Goal: Task Accomplishment & Management: Manage account settings

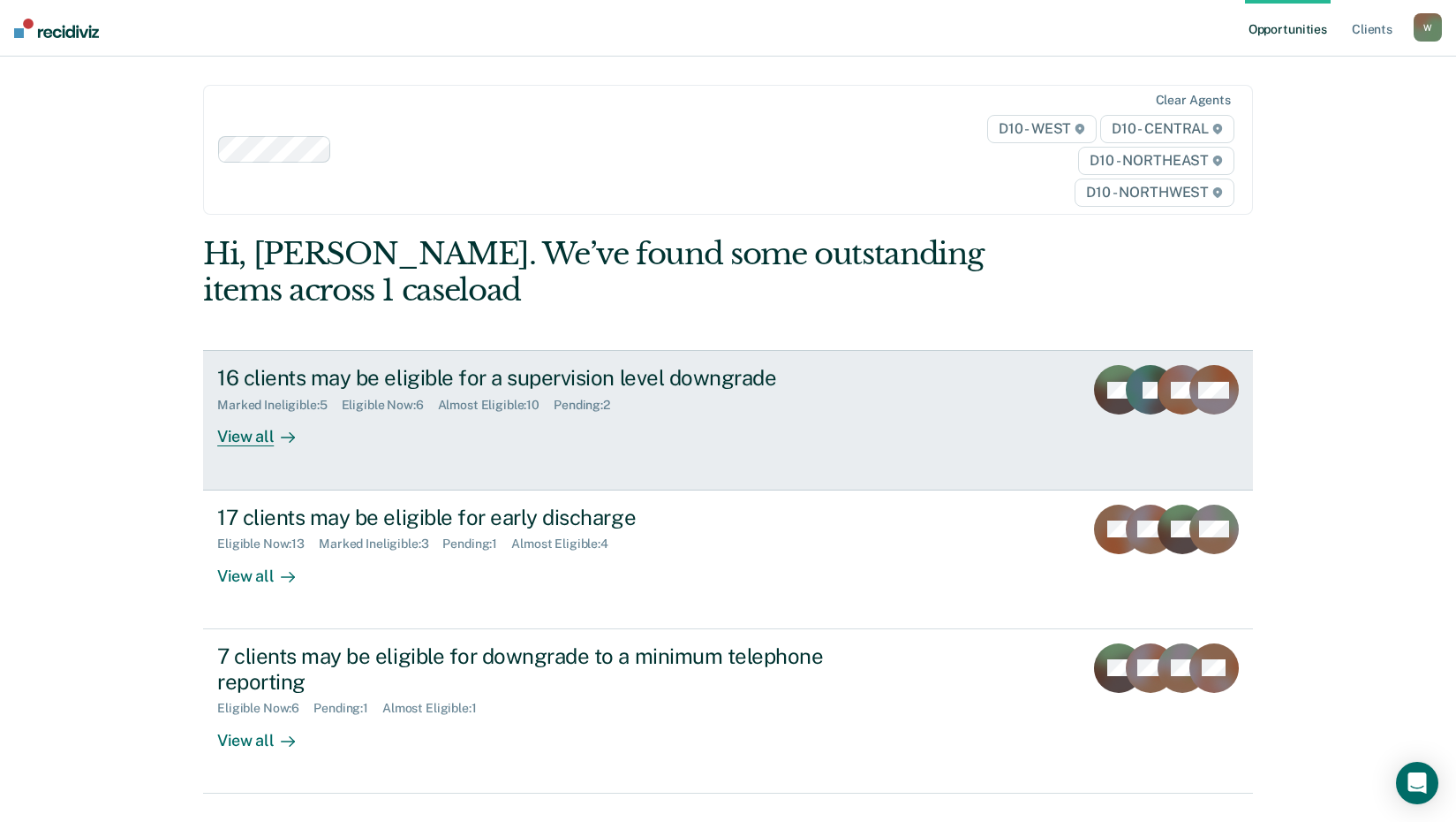
scroll to position [81, 0]
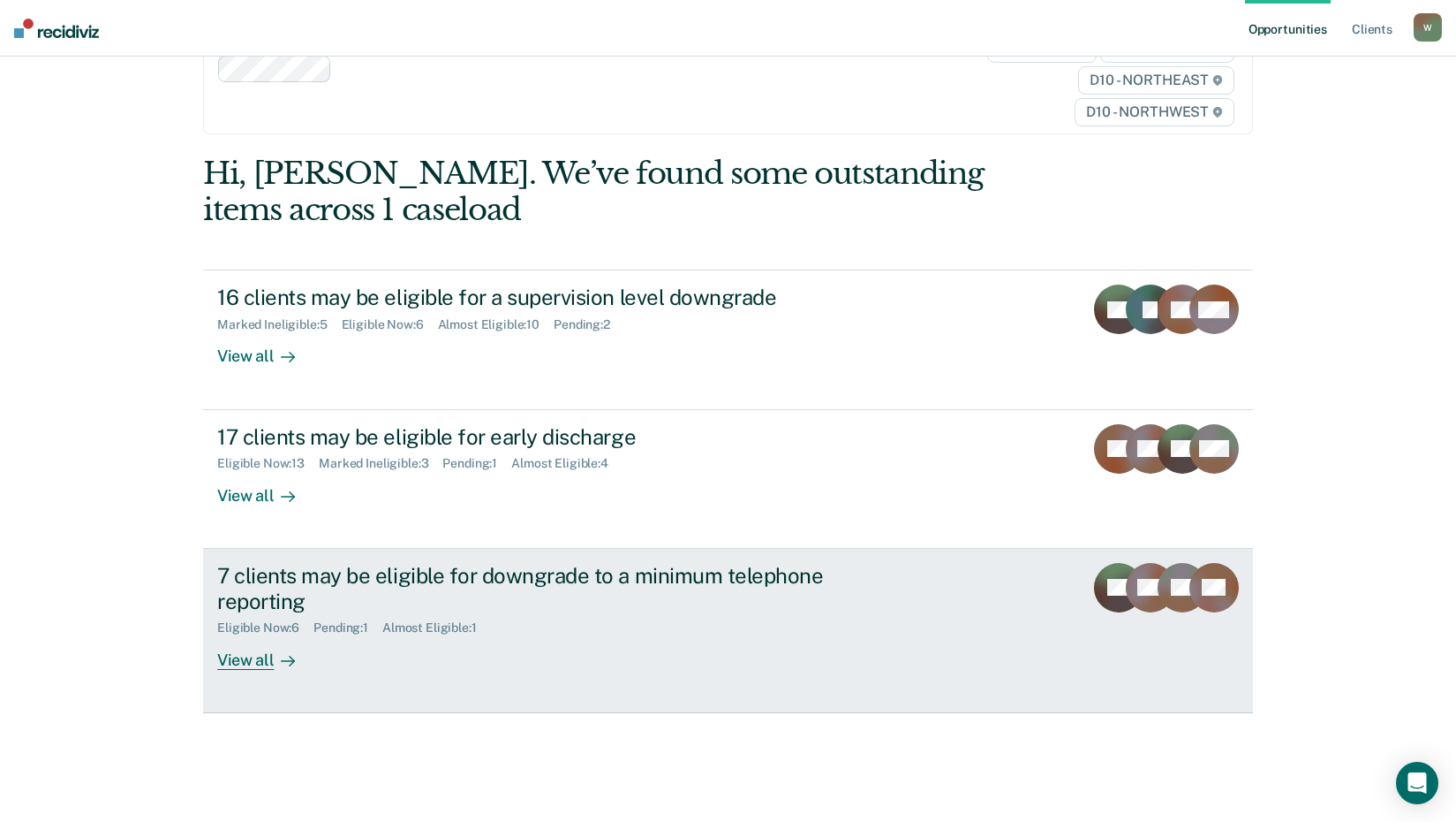
click at [238, 660] on div "View all" at bounding box center [266, 652] width 99 height 34
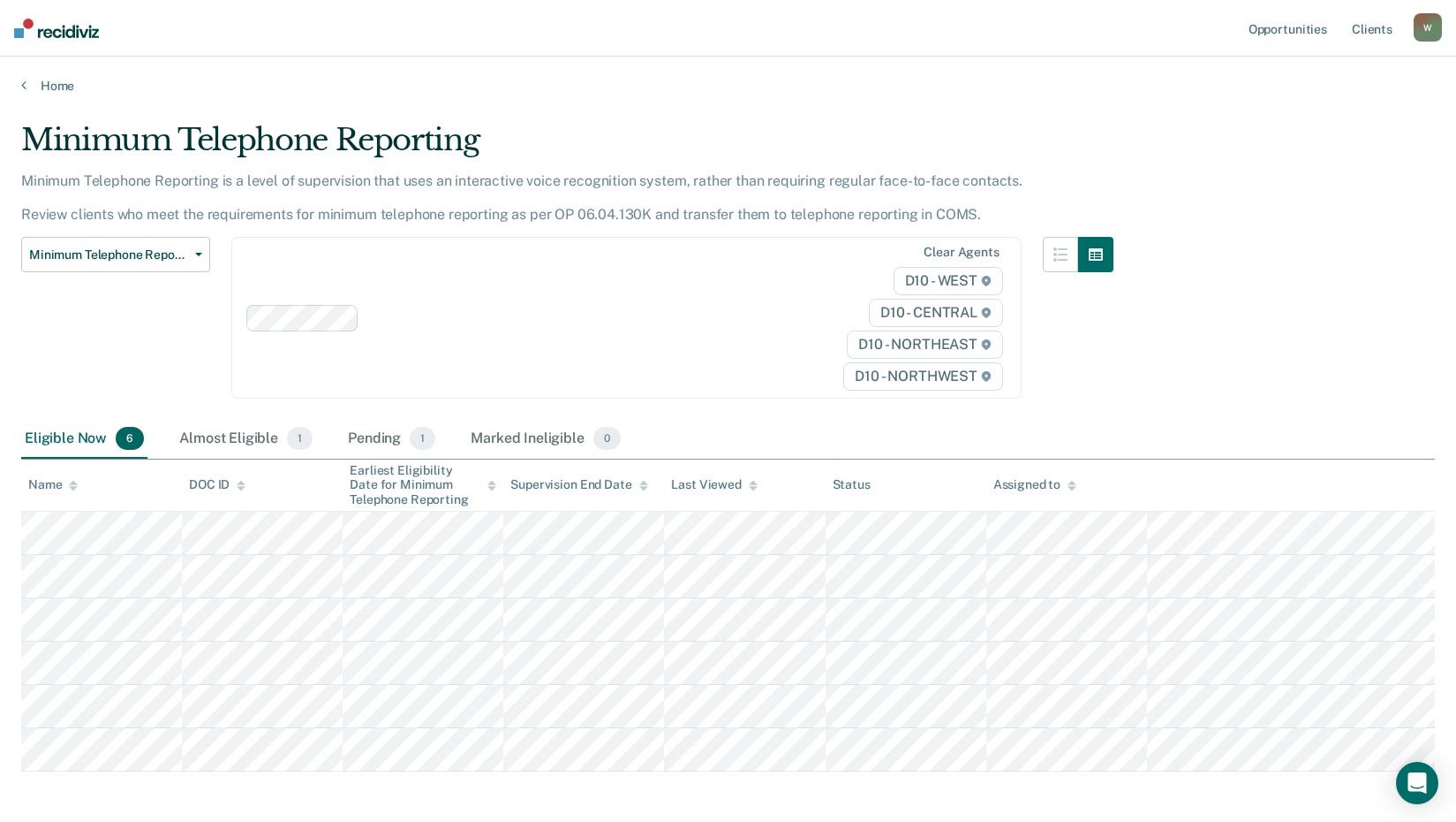
scroll to position [77, 0]
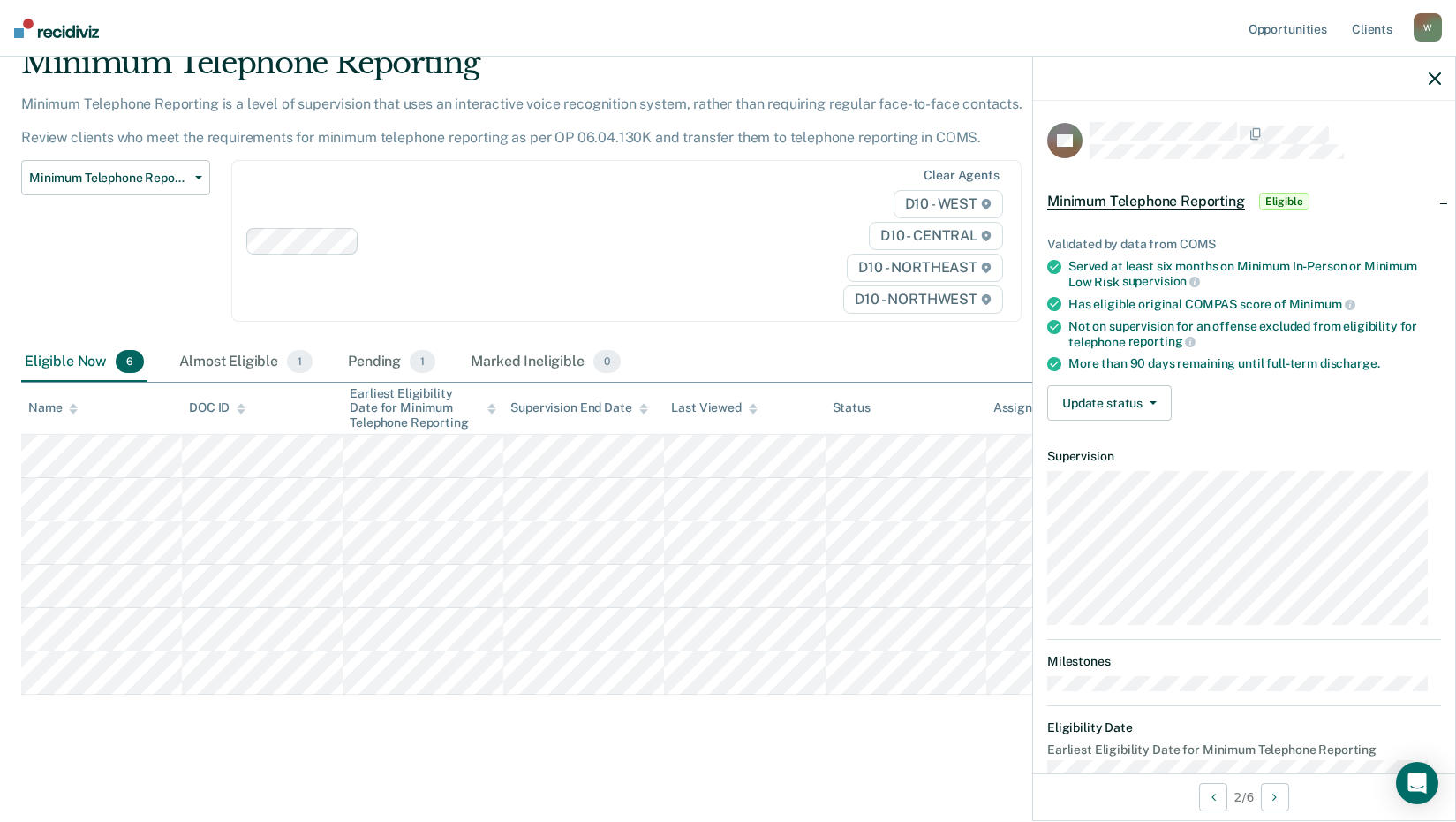
click at [1271, 200] on span "Eligible" at bounding box center [1284, 201] width 50 height 18
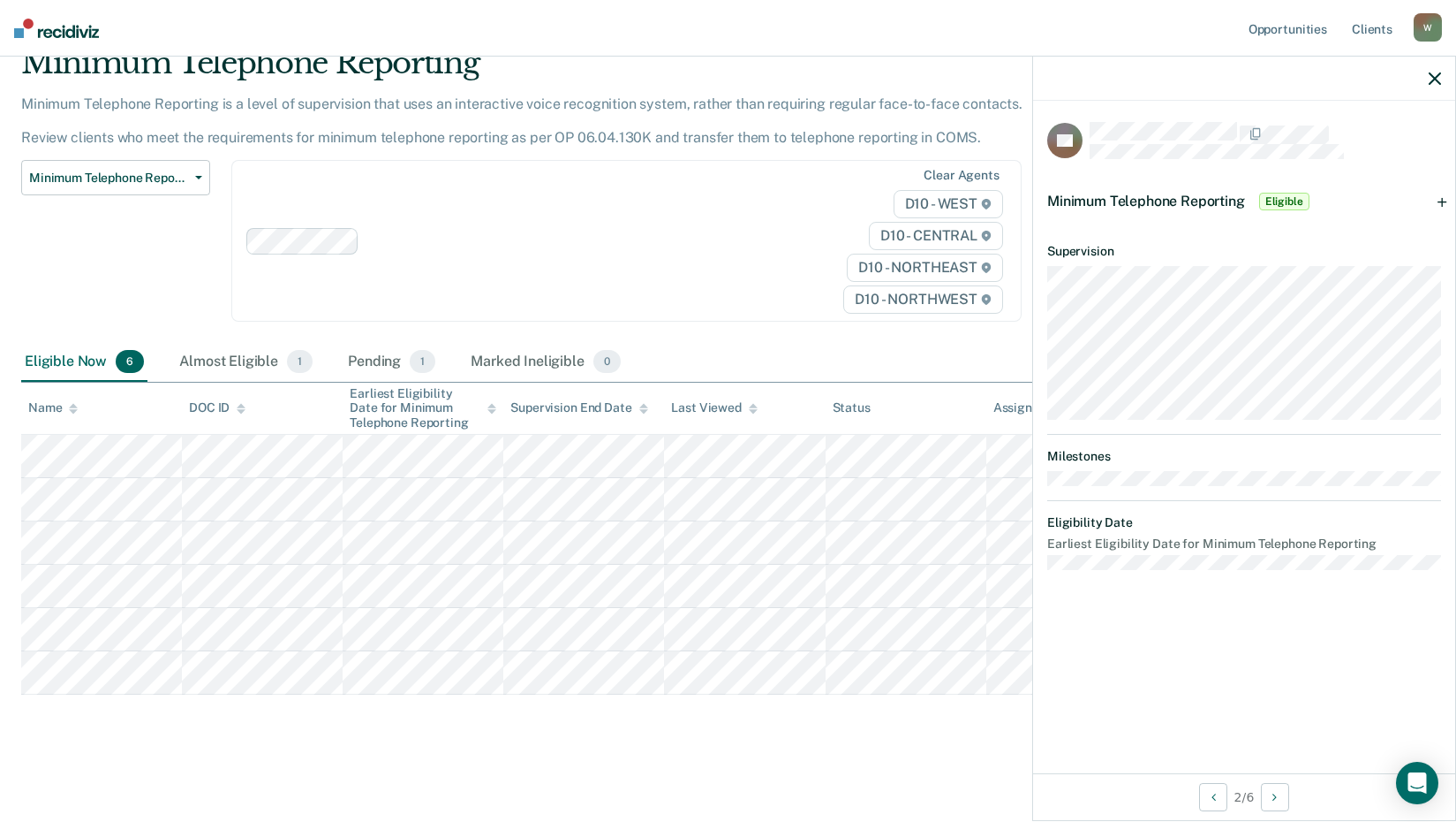
click at [1446, 201] on div "Minimum Telephone Reporting Eligible" at bounding box center [1245, 201] width 422 height 57
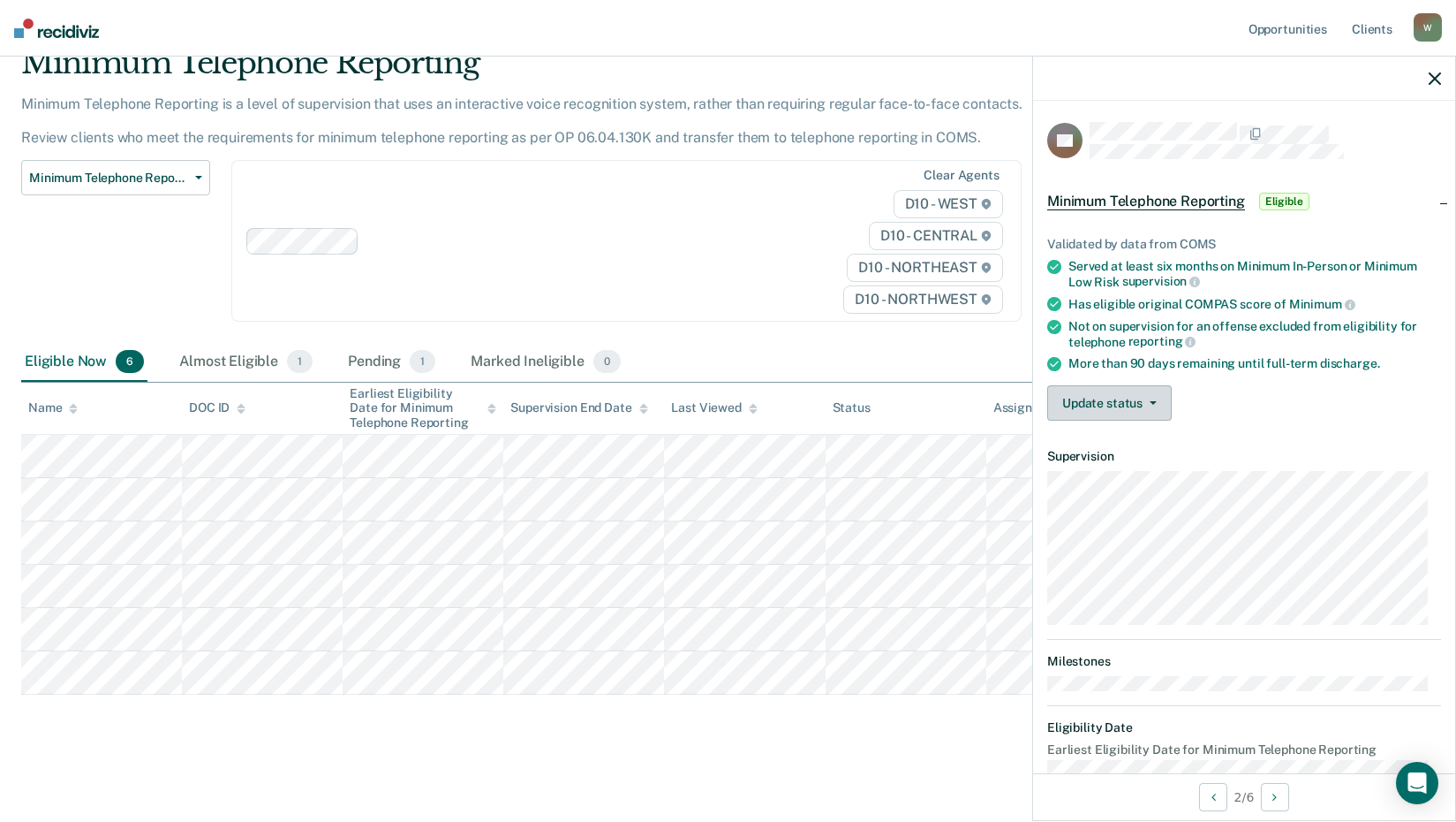
click at [1123, 398] on button "Update status" at bounding box center [1109, 403] width 125 height 35
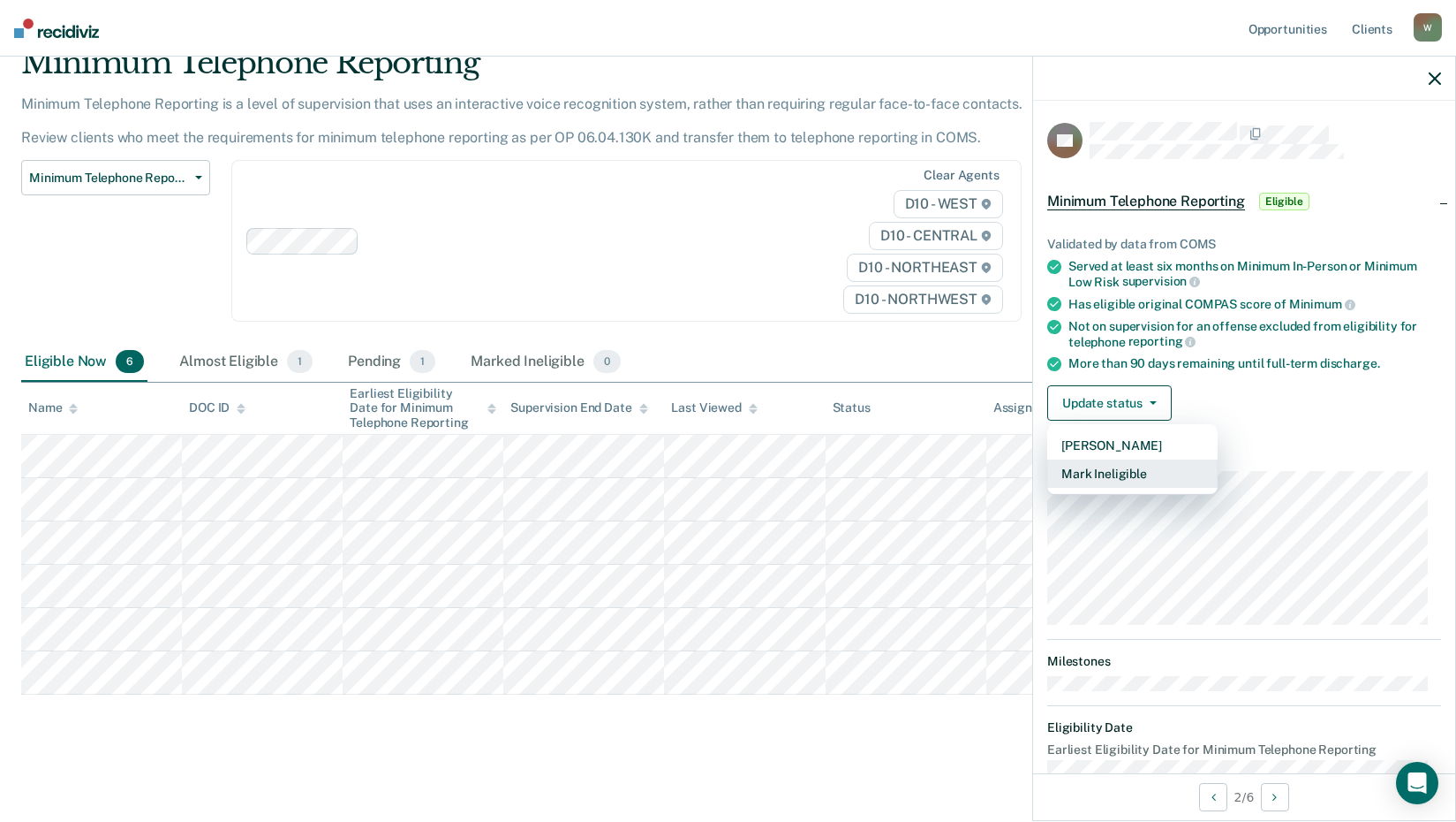
click at [1118, 474] on button "Mark Ineligible" at bounding box center [1133, 473] width 171 height 28
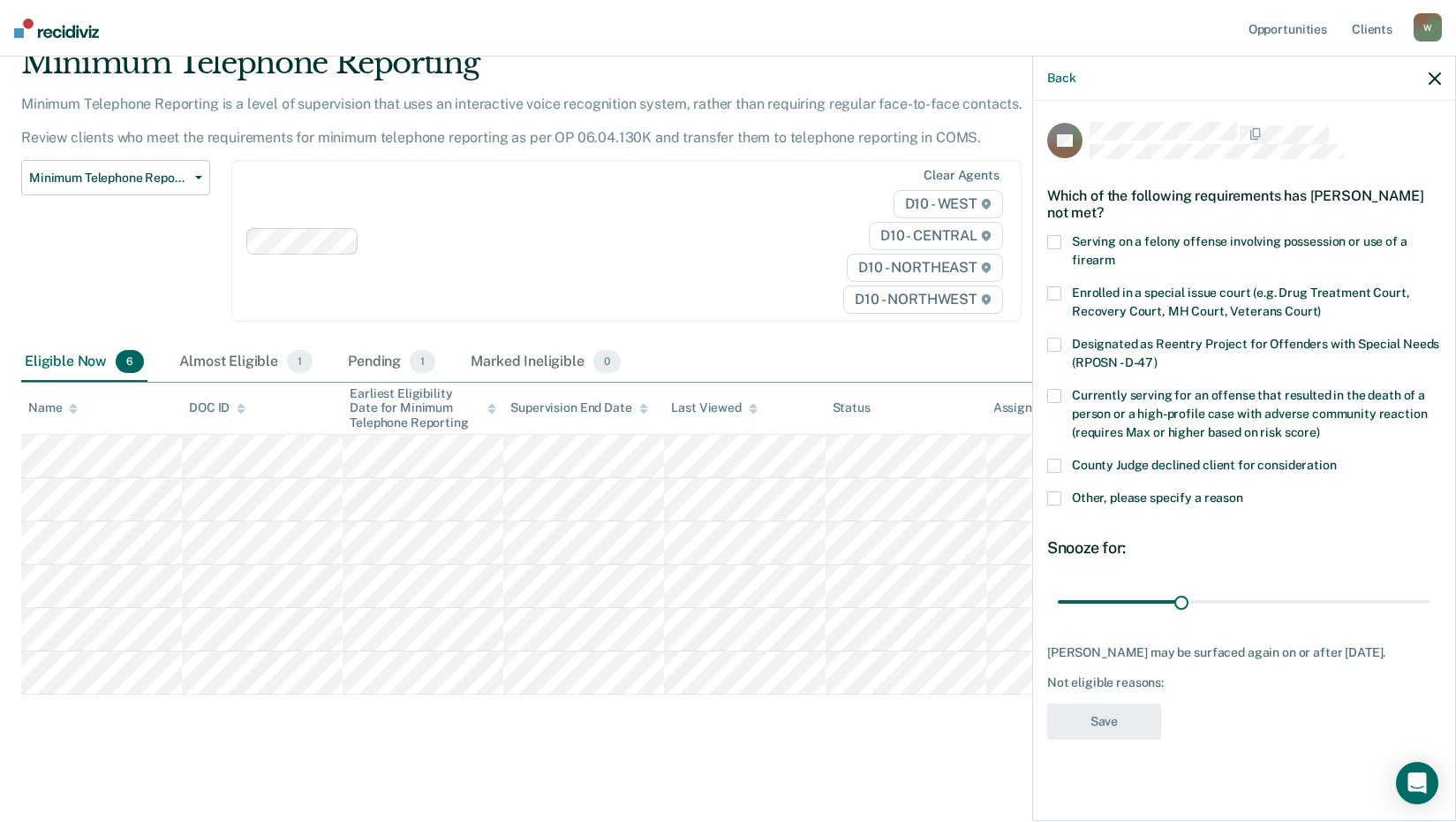
click at [1060, 501] on span at bounding box center [1054, 498] width 14 height 14
click at [1244, 491] on input "Other, please specify a reason" at bounding box center [1244, 491] width 0 height 0
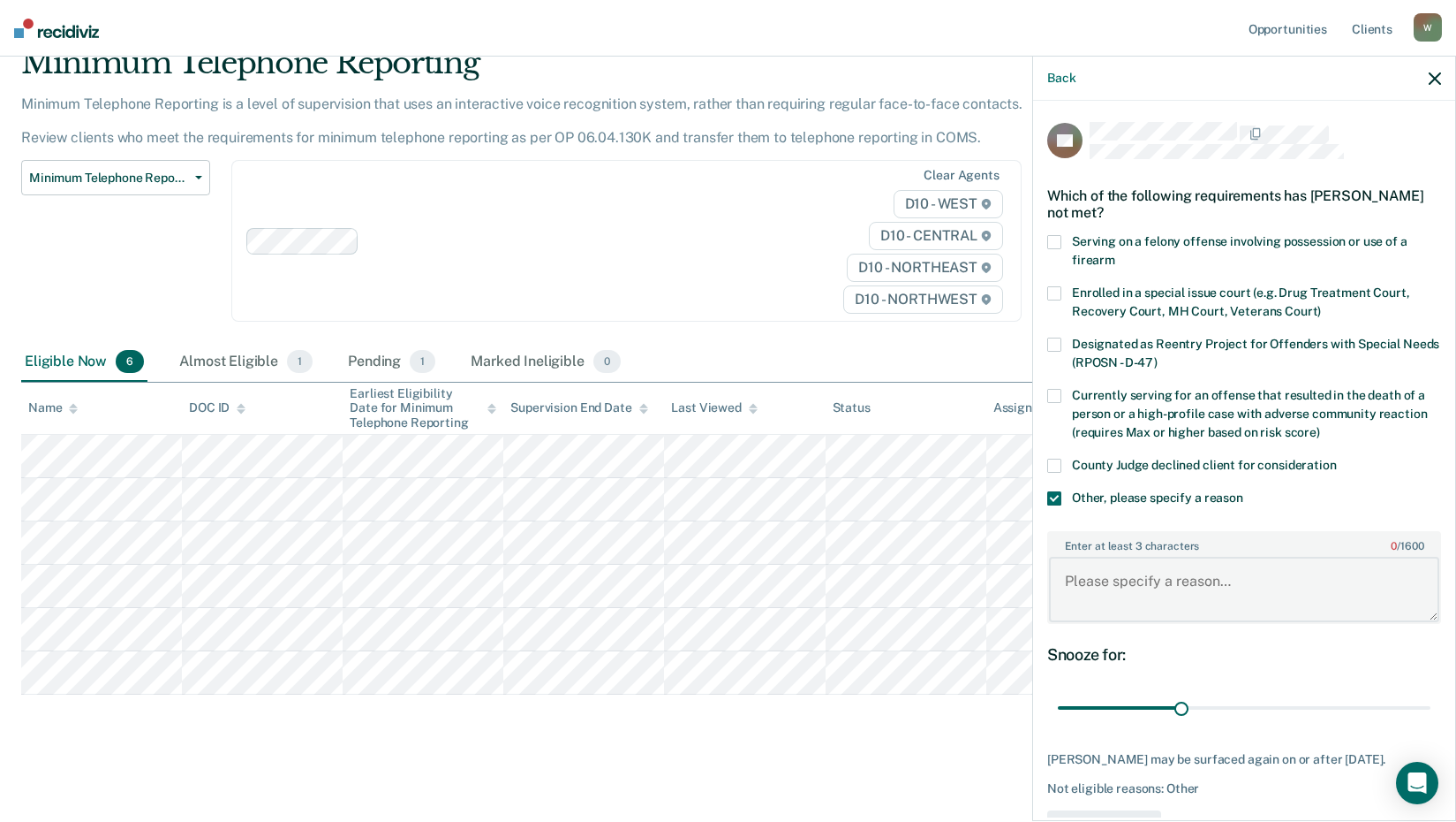
click at [1131, 575] on textarea "Enter at least 3 characters 0 / 1600" at bounding box center [1245, 589] width 391 height 66
click at [1118, 576] on textarea "Started new case.(arson)" at bounding box center [1245, 589] width 391 height 66
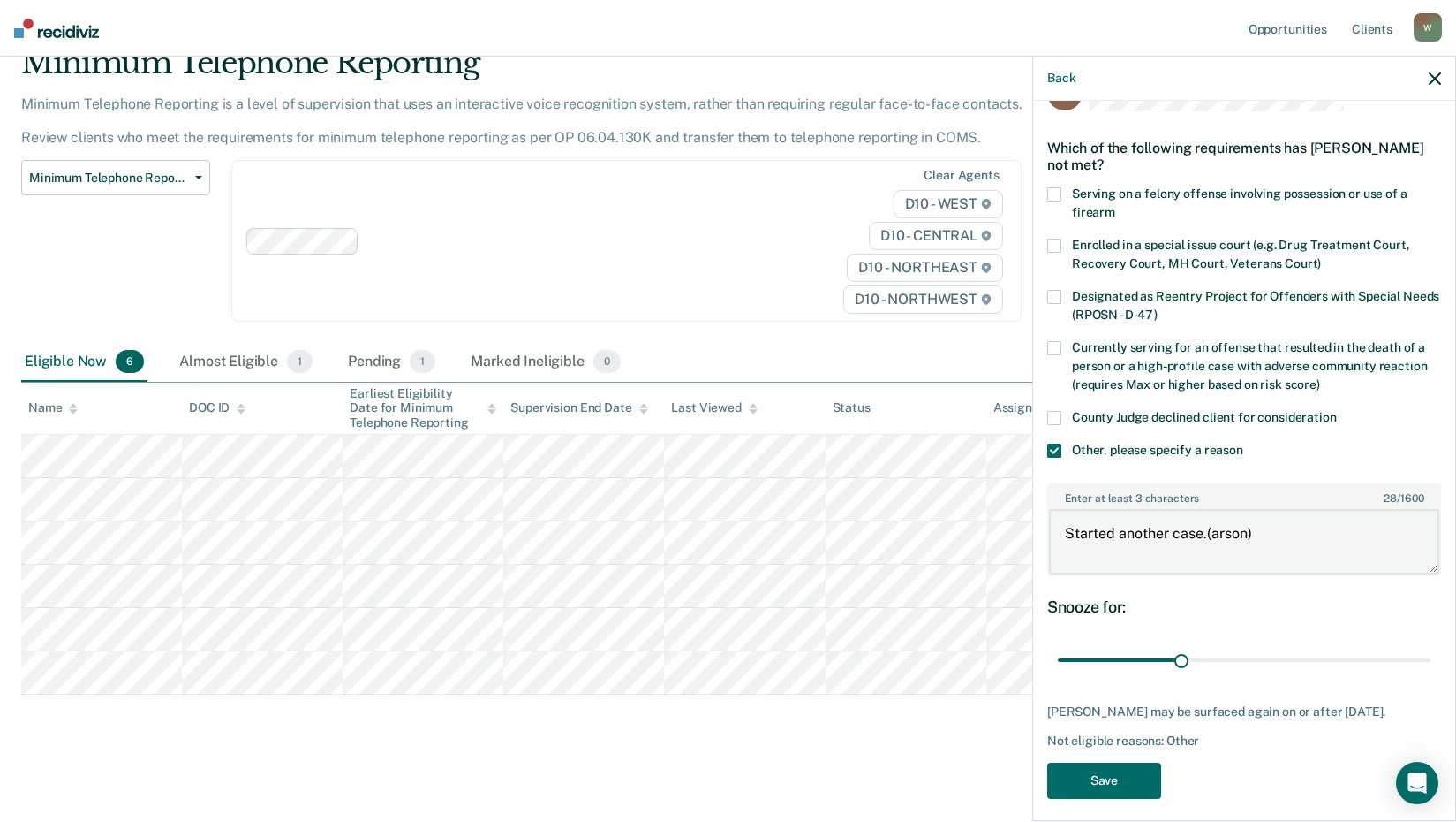
scroll to position [75, 0]
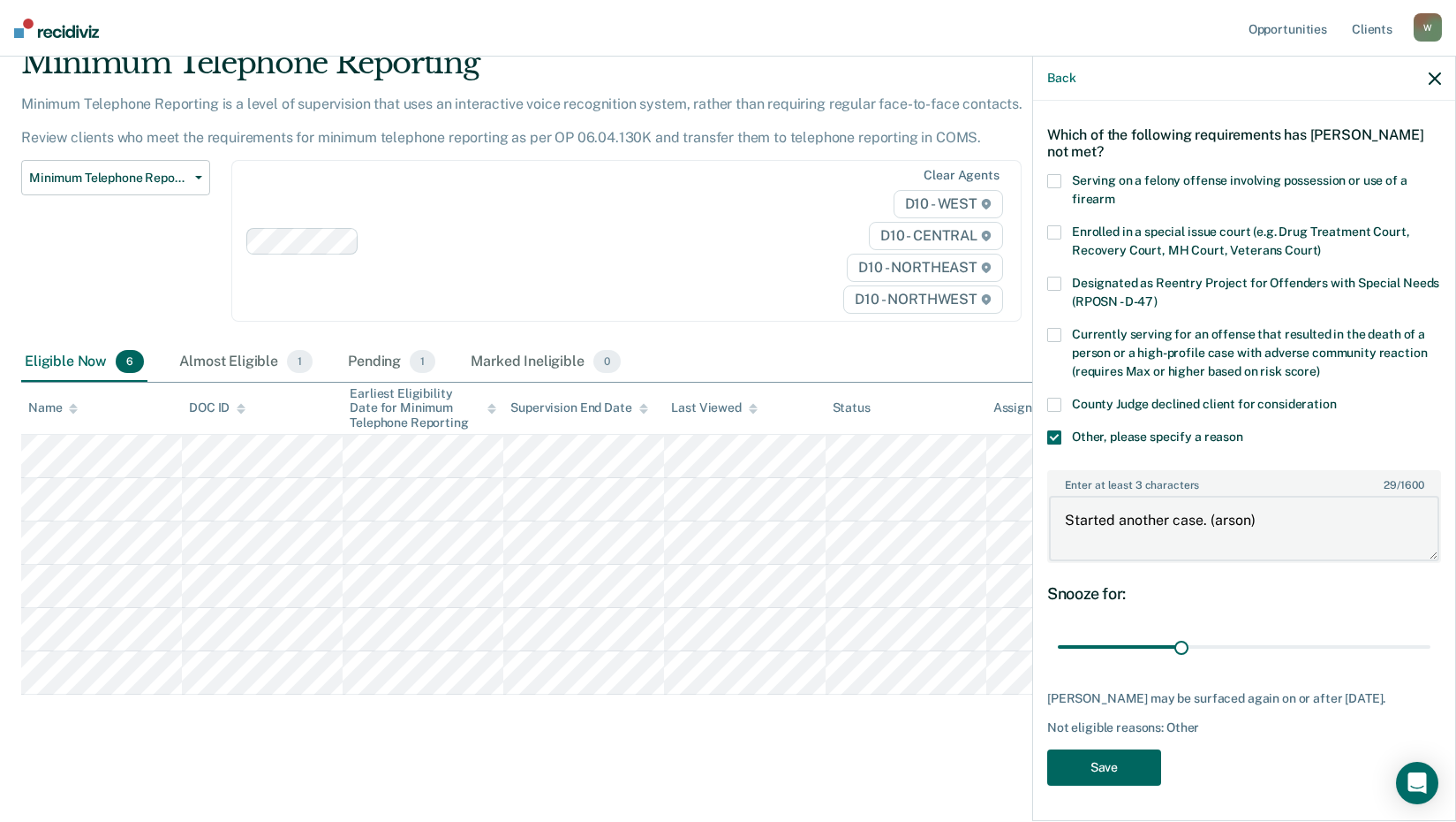
type textarea "Started another case. (arson)"
click at [1074, 770] on button "Save" at bounding box center [1105, 767] width 114 height 36
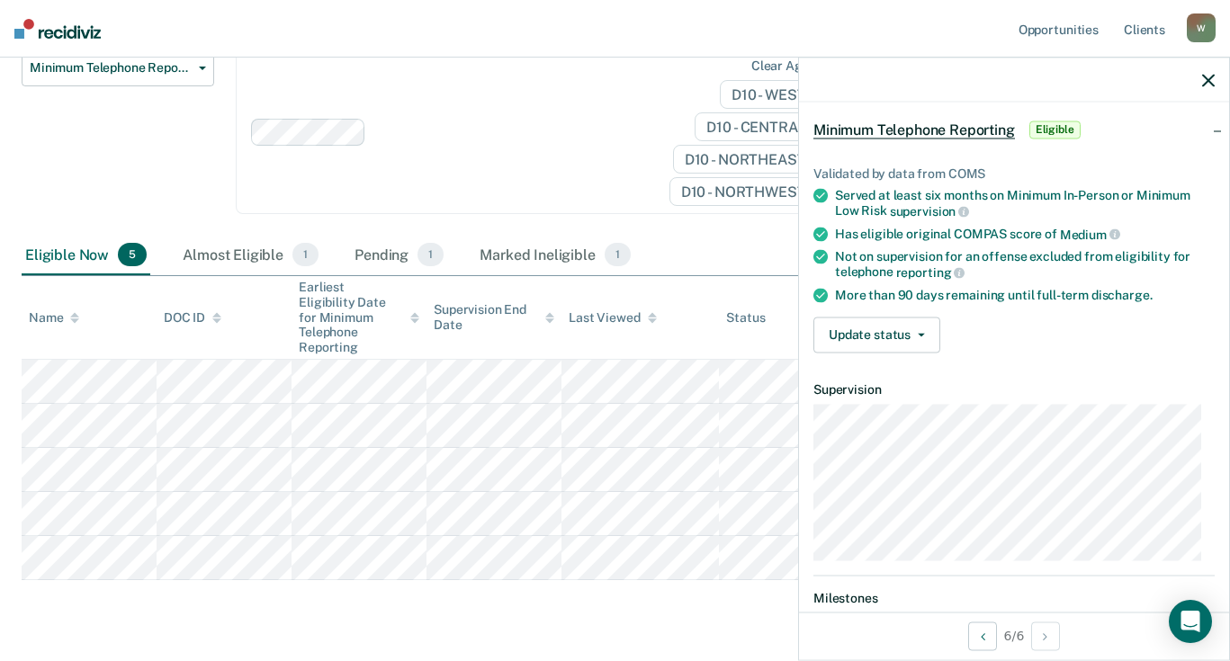
scroll to position [259, 0]
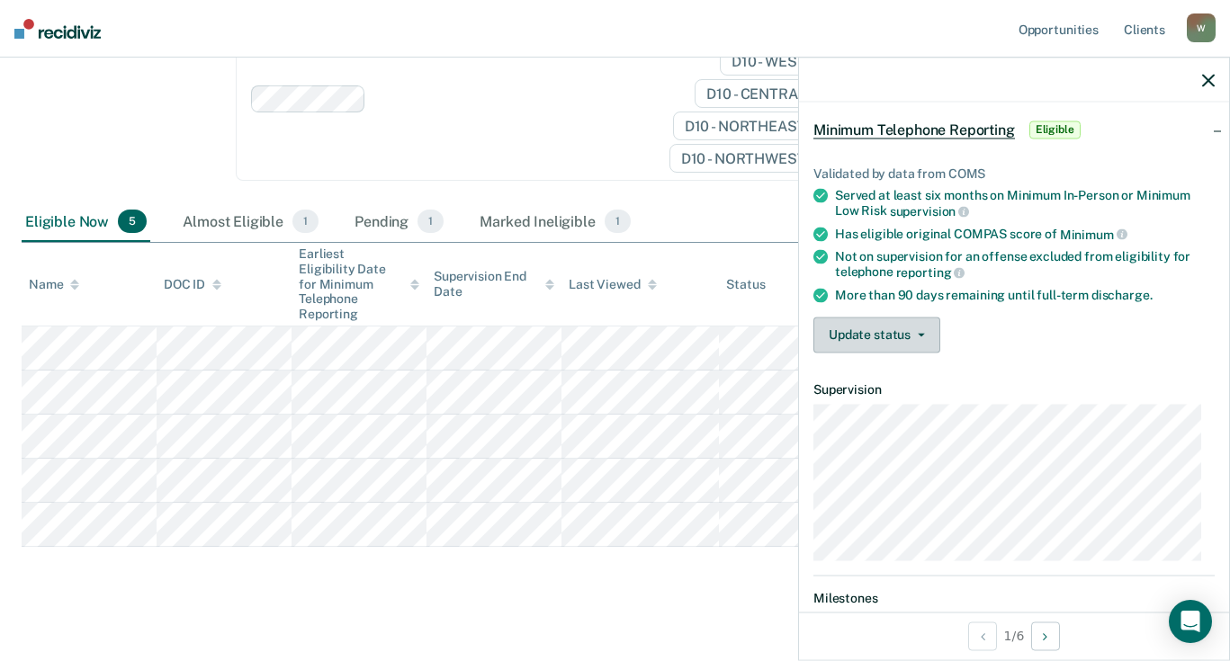
click at [874, 323] on button "Update status" at bounding box center [876, 335] width 127 height 36
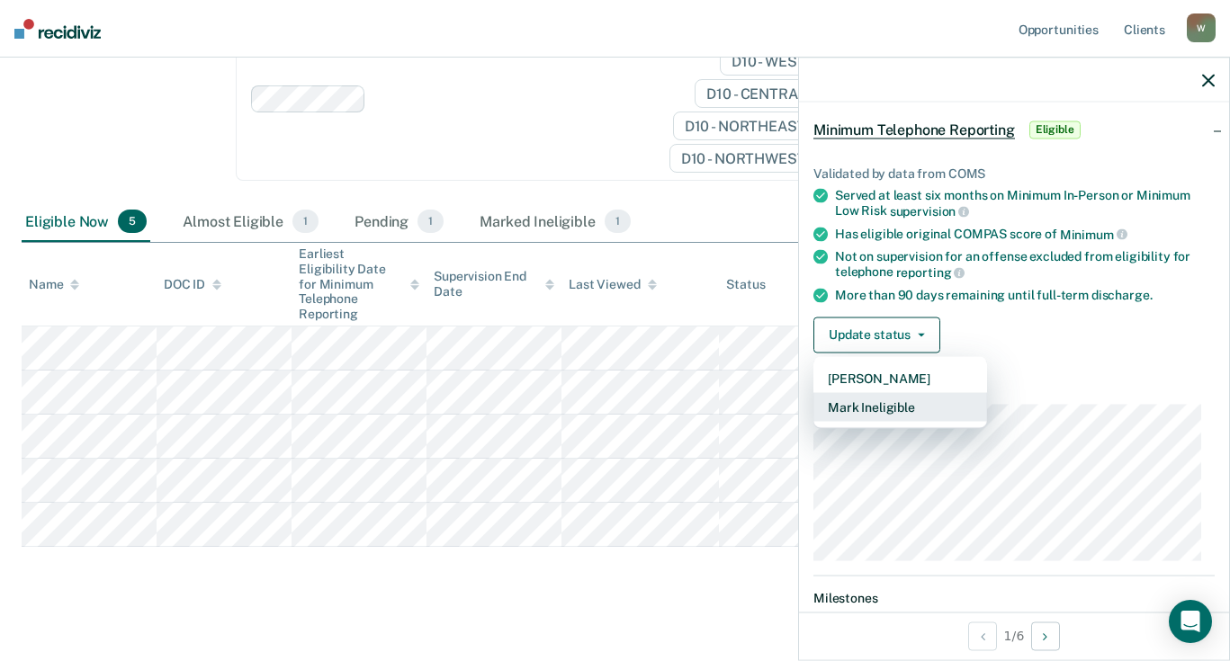
click at [874, 400] on button "Mark Ineligible" at bounding box center [900, 406] width 174 height 29
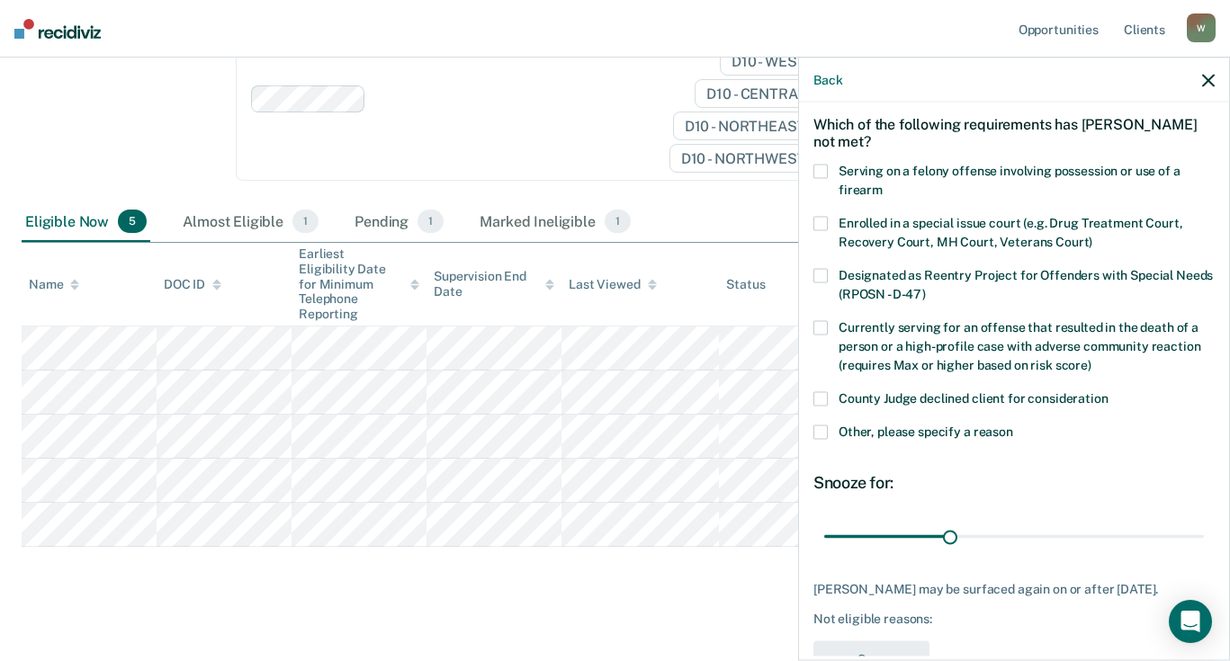
click at [826, 432] on span at bounding box center [820, 432] width 14 height 14
click at [1013, 425] on input "Other, please specify a reason" at bounding box center [1013, 425] width 0 height 0
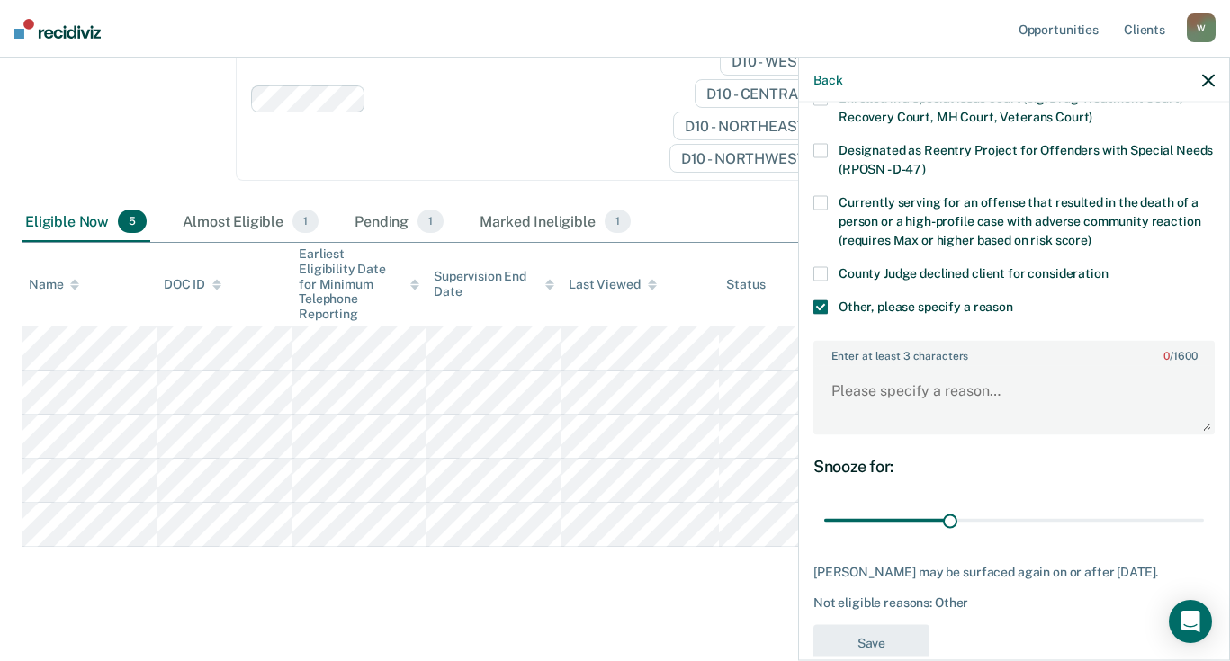
scroll to position [236, 0]
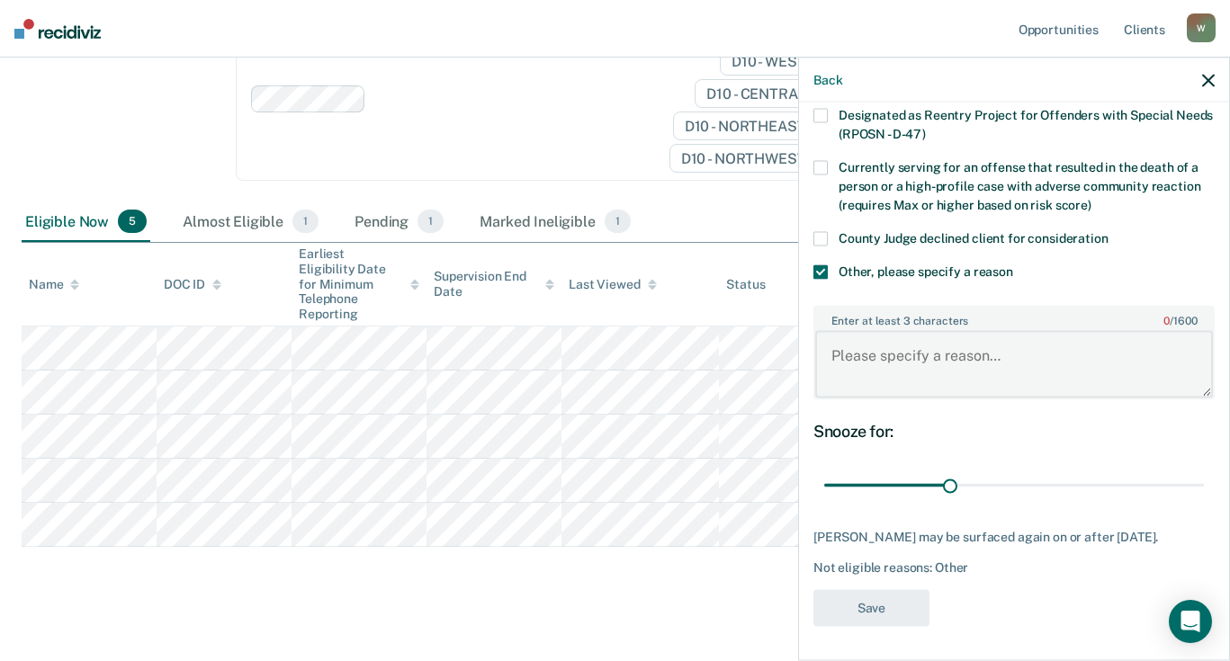
click at [896, 335] on textarea "Enter at least 3 characters 0 / 1600" at bounding box center [1014, 364] width 398 height 67
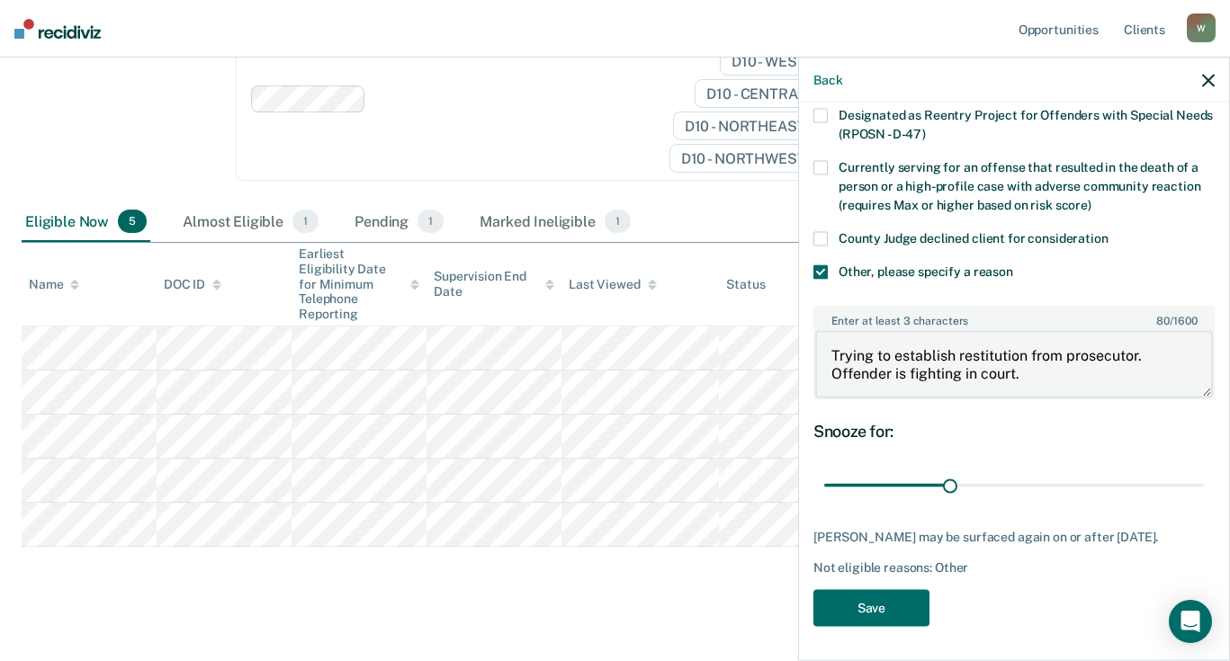
type textarea "Trying to establish restitution from prosecutor. Offender is fighting in court."
click at [857, 587] on div "JW Which of the following requirements has [PERSON_NAME] not met? Serving on a …" at bounding box center [1013, 262] width 401 height 748
click at [856, 596] on button "Save" at bounding box center [871, 607] width 116 height 37
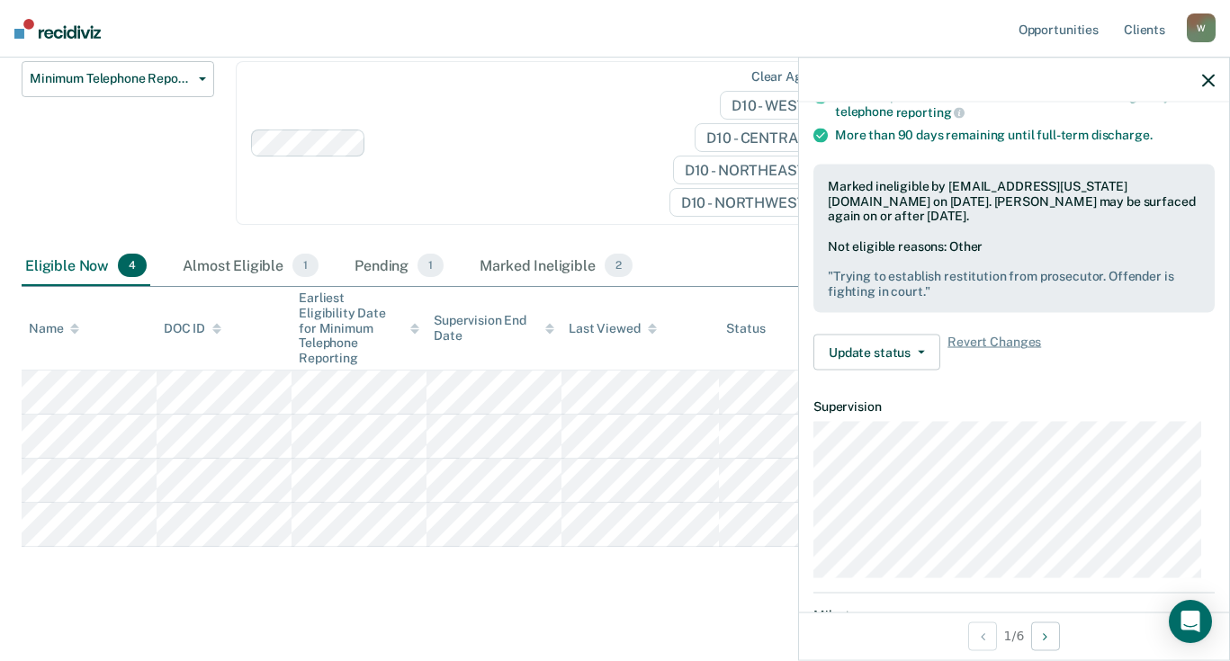
scroll to position [211, 0]
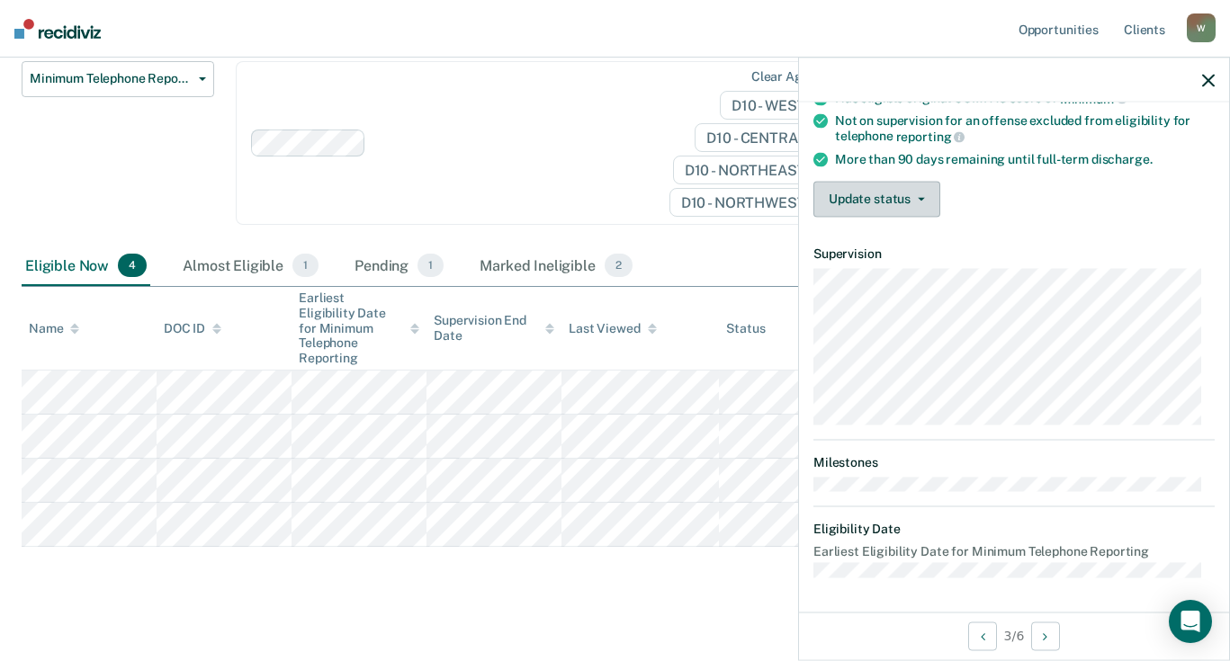
click at [918, 197] on icon "button" at bounding box center [921, 199] width 7 height 4
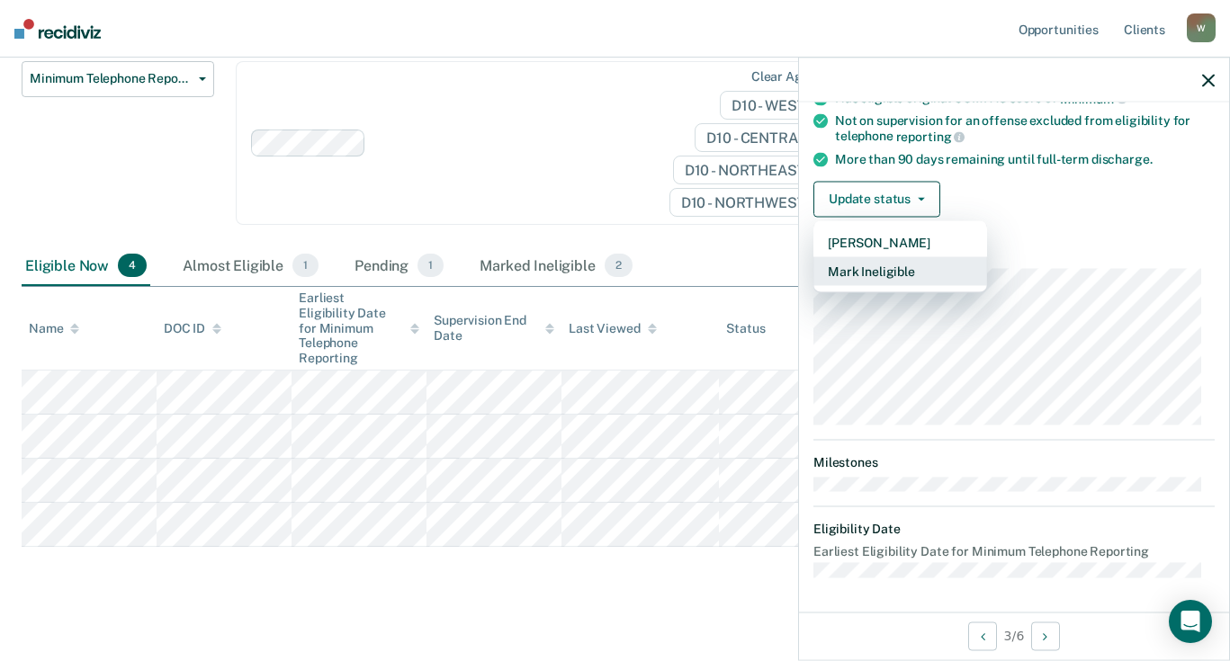
click at [899, 274] on button "Mark Ineligible" at bounding box center [900, 270] width 174 height 29
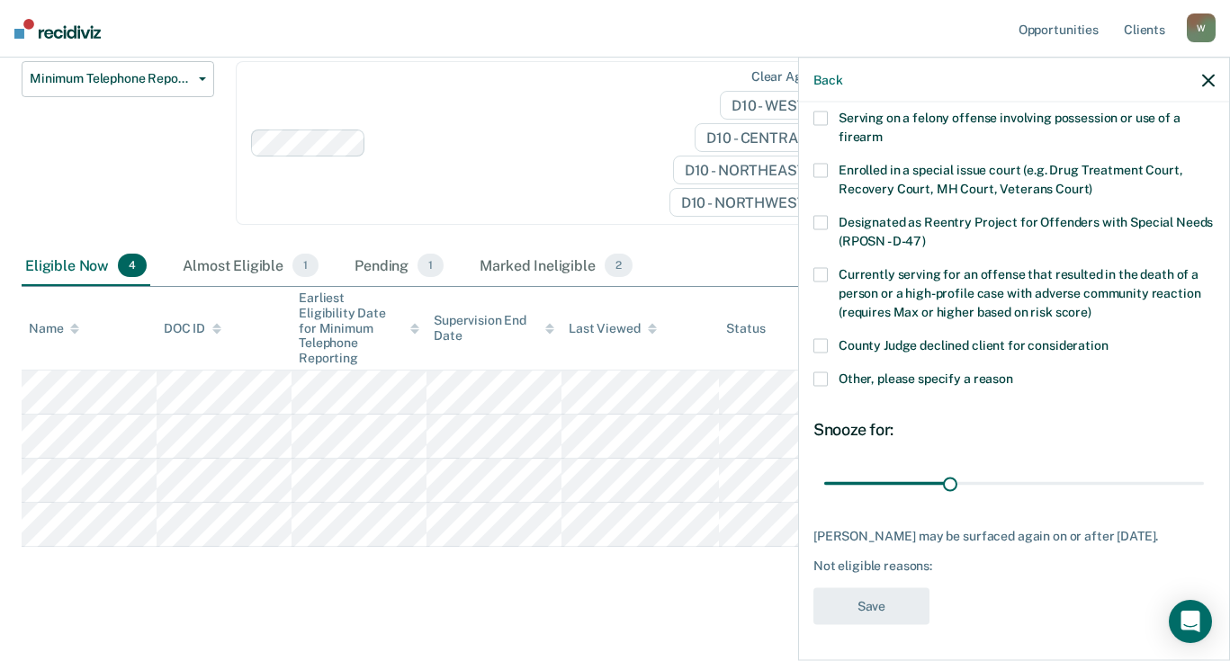
scroll to position [142, 0]
drag, startPoint x: 824, startPoint y: 360, endPoint x: 833, endPoint y: 363, distance: 9.4
click at [825, 372] on span at bounding box center [820, 379] width 14 height 14
click at [1013, 372] on input "Other, please specify a reason" at bounding box center [1013, 372] width 0 height 0
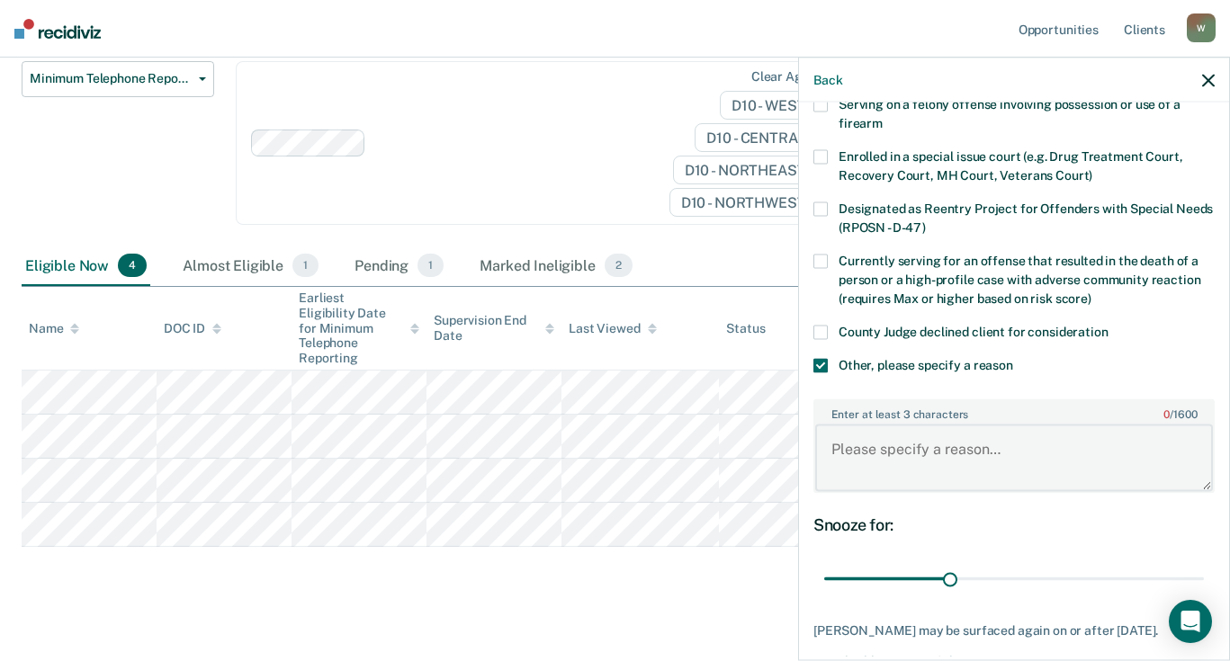
click at [916, 471] on textarea "Enter at least 3 characters 0 / 1600" at bounding box center [1014, 458] width 398 height 67
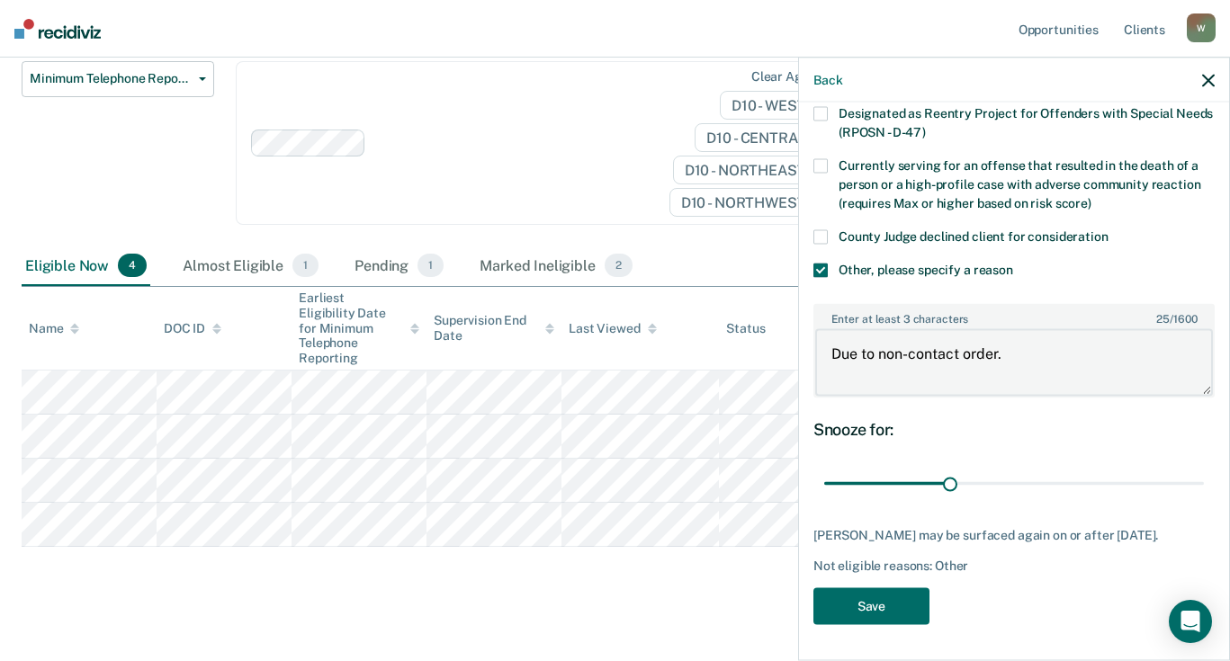
scroll to position [251, 0]
type textarea "Due to non-contact order."
click at [908, 600] on button "Save" at bounding box center [871, 605] width 116 height 37
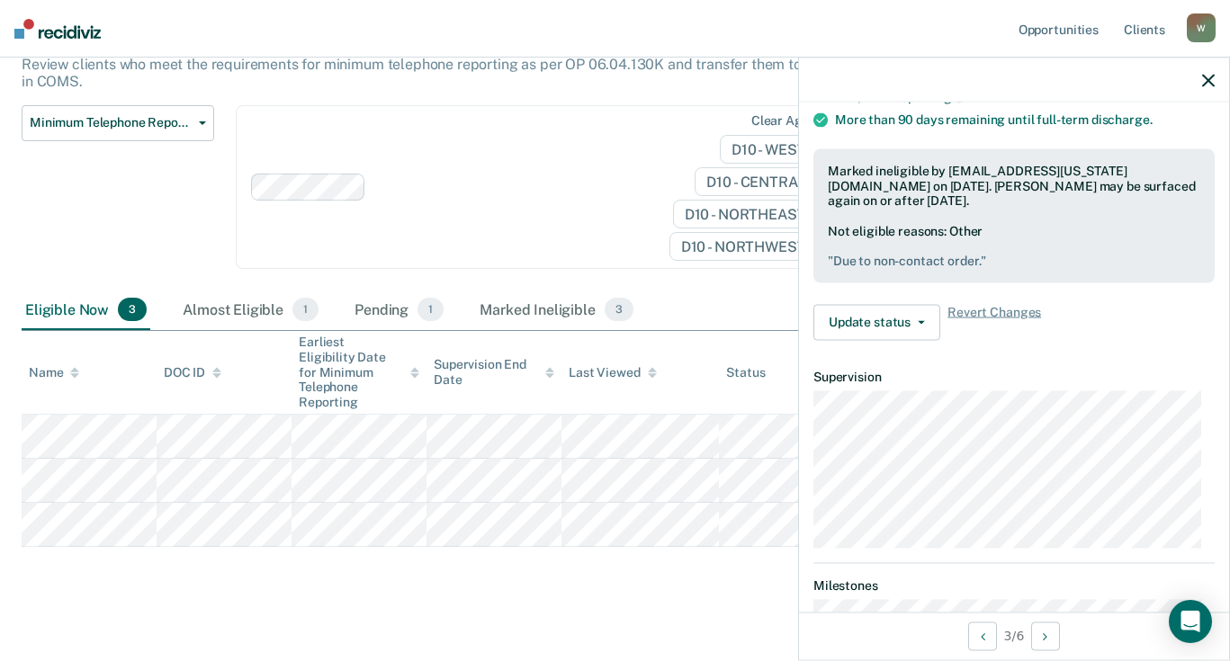
scroll to position [211, 0]
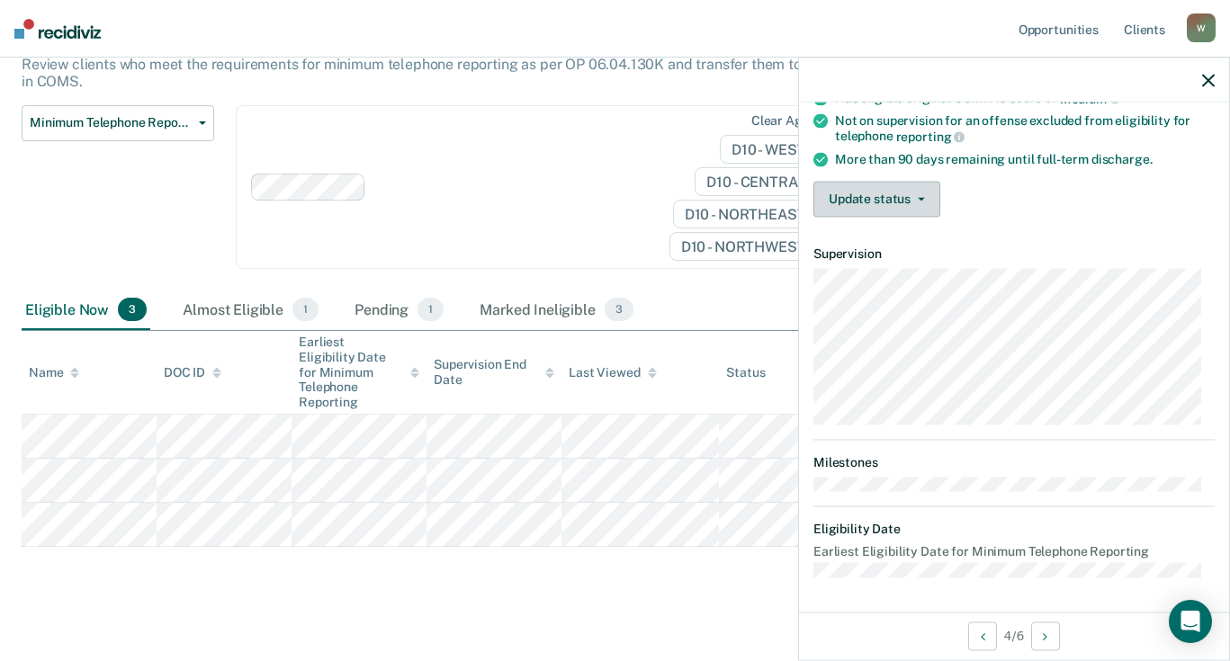
click at [917, 193] on button "Update status" at bounding box center [876, 199] width 127 height 36
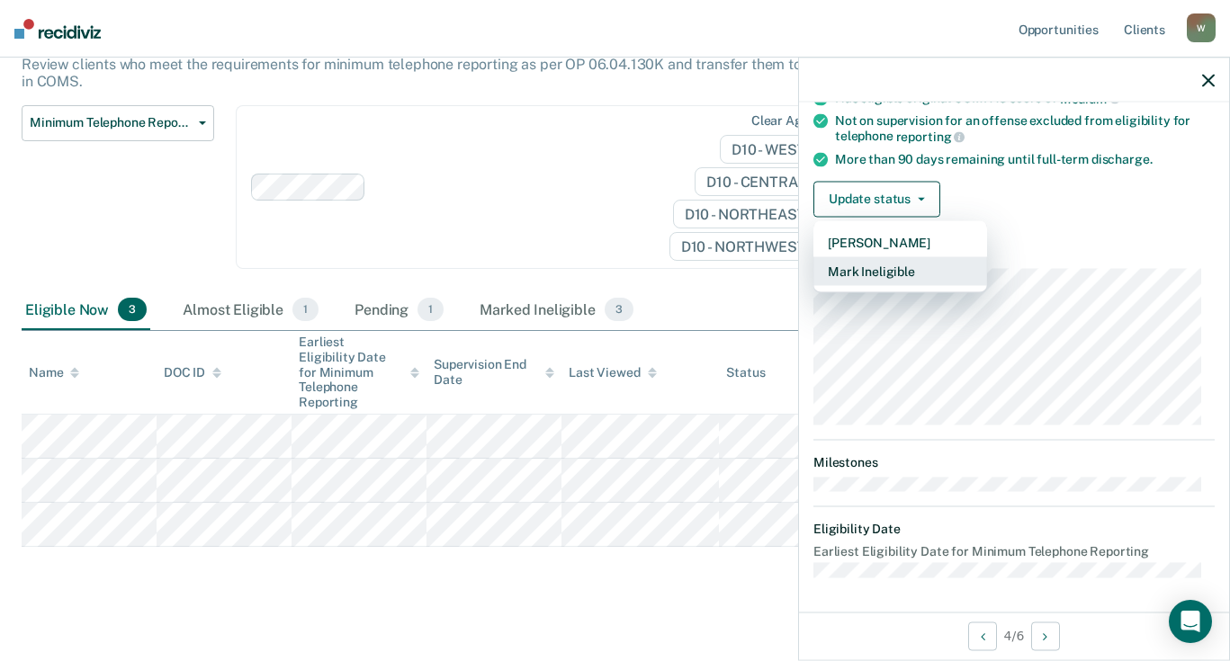
click at [882, 267] on button "Mark Ineligible" at bounding box center [900, 270] width 174 height 29
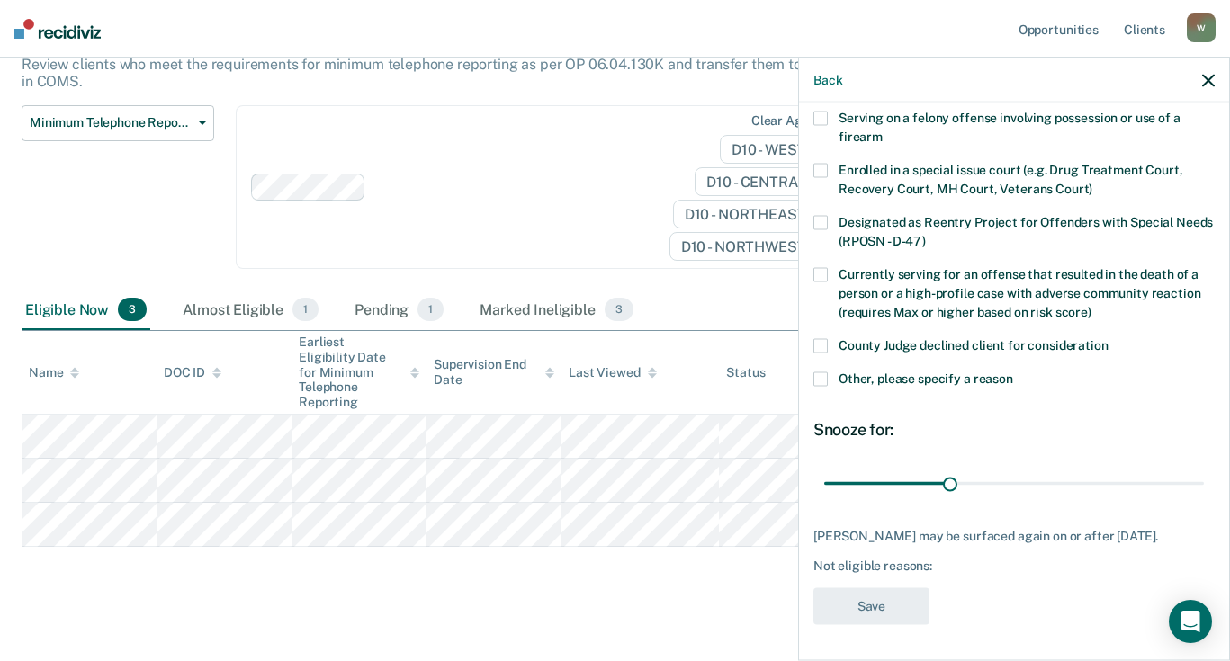
scroll to position [127, 0]
click at [812, 377] on div "TC Which of the following requirements has [PERSON_NAME] not met? Serving on a …" at bounding box center [1014, 380] width 430 height 554
click at [819, 380] on span at bounding box center [820, 380] width 14 height 14
click at [1013, 373] on input "Other, please specify a reason" at bounding box center [1013, 373] width 0 height 0
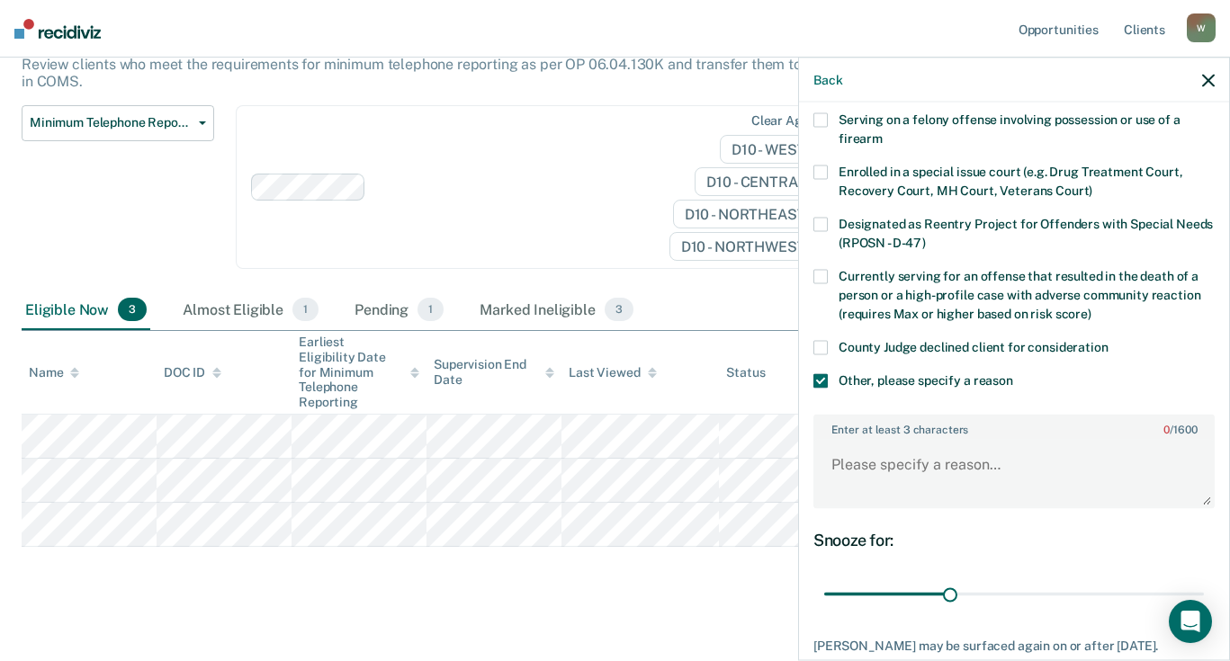
scroll to position [217, 0]
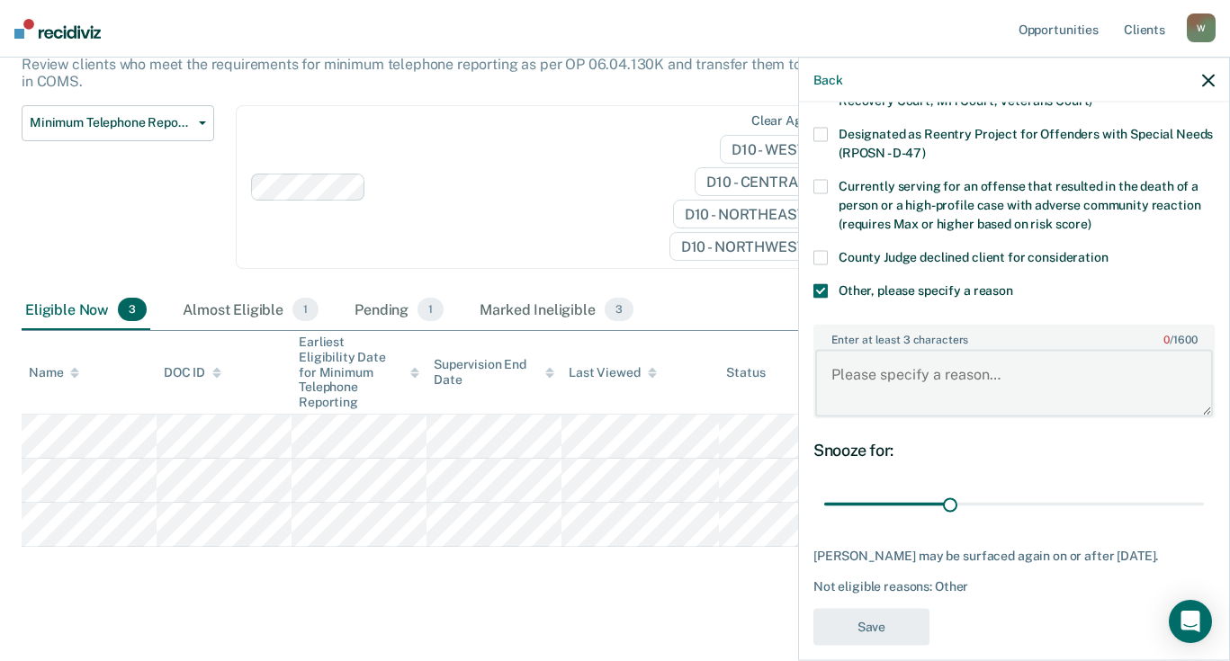
click at [909, 394] on textarea "Enter at least 3 characters 0 / 1600" at bounding box center [1014, 383] width 398 height 67
type textarea "Due to non contact order."
click at [901, 627] on button "Save" at bounding box center [871, 626] width 116 height 37
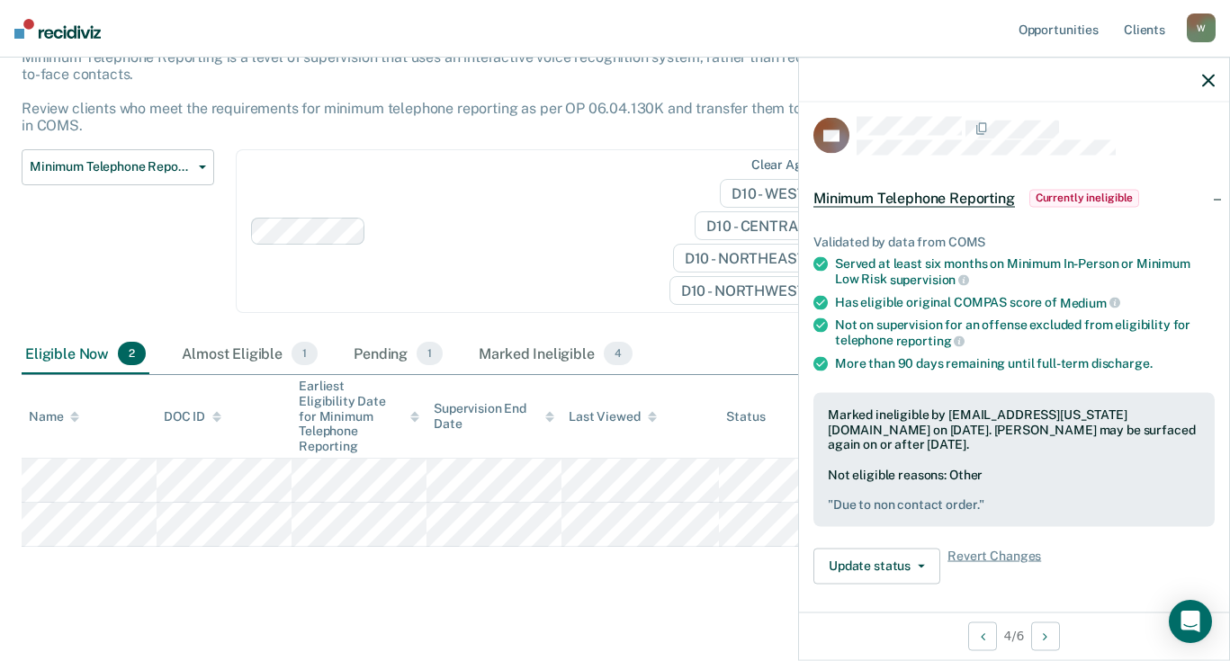
scroll to position [0, 0]
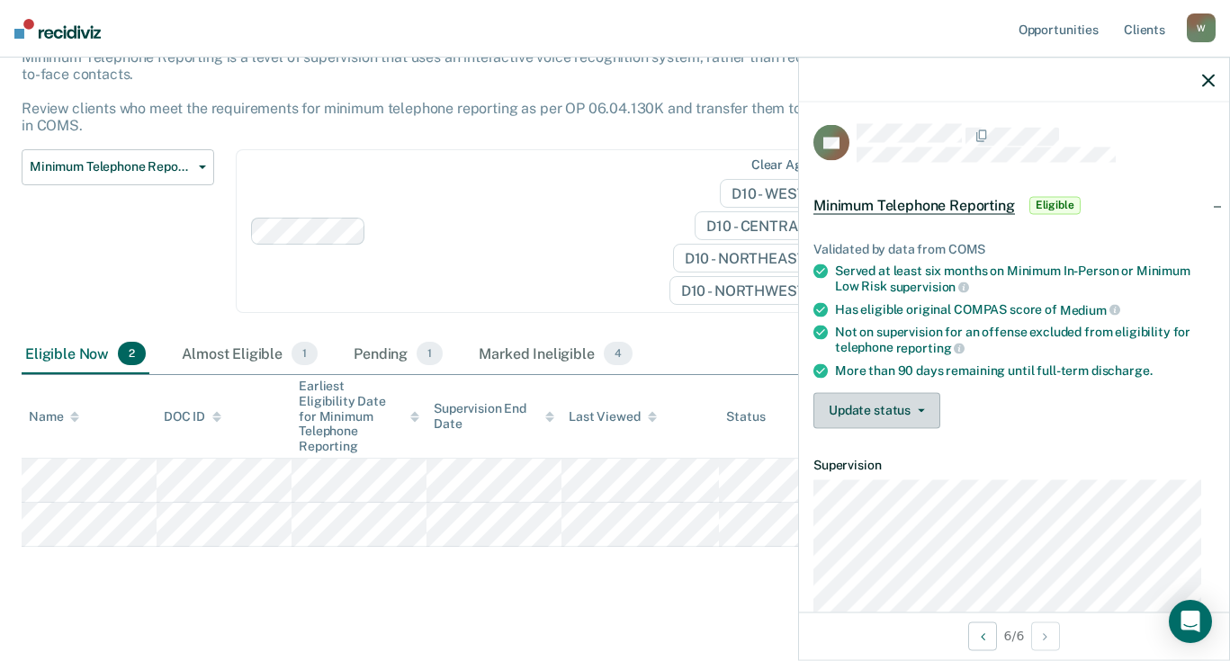
click at [928, 404] on button "Update status" at bounding box center [876, 410] width 127 height 36
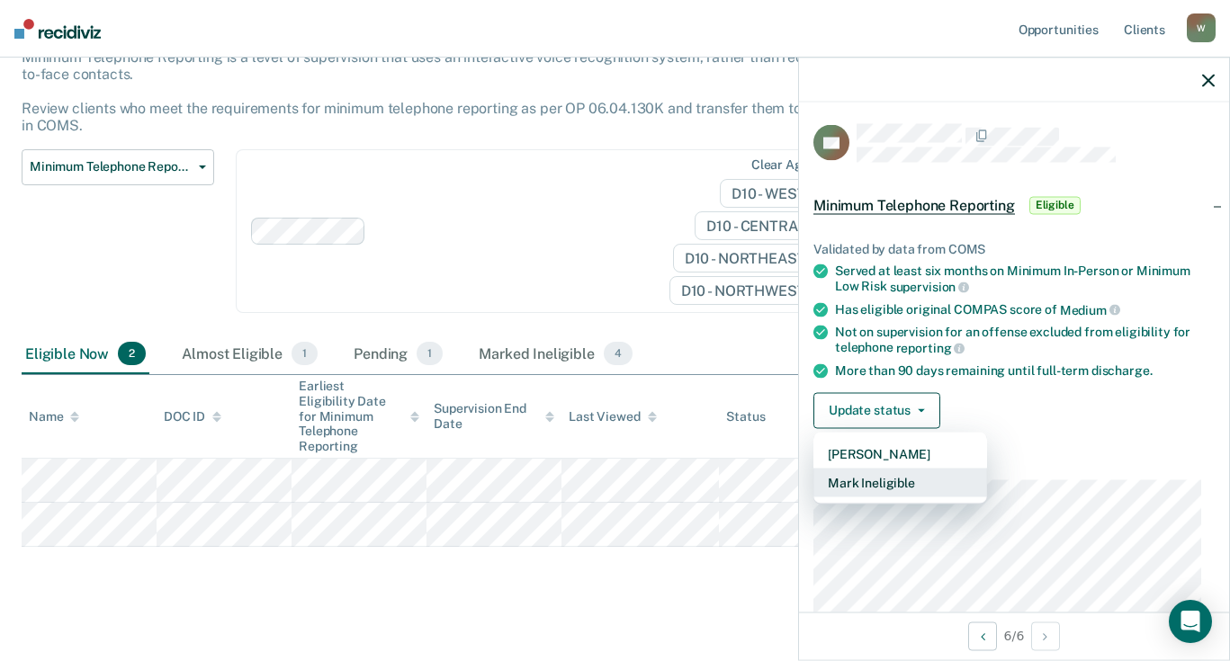
click at [872, 487] on button "Mark Ineligible" at bounding box center [900, 482] width 174 height 29
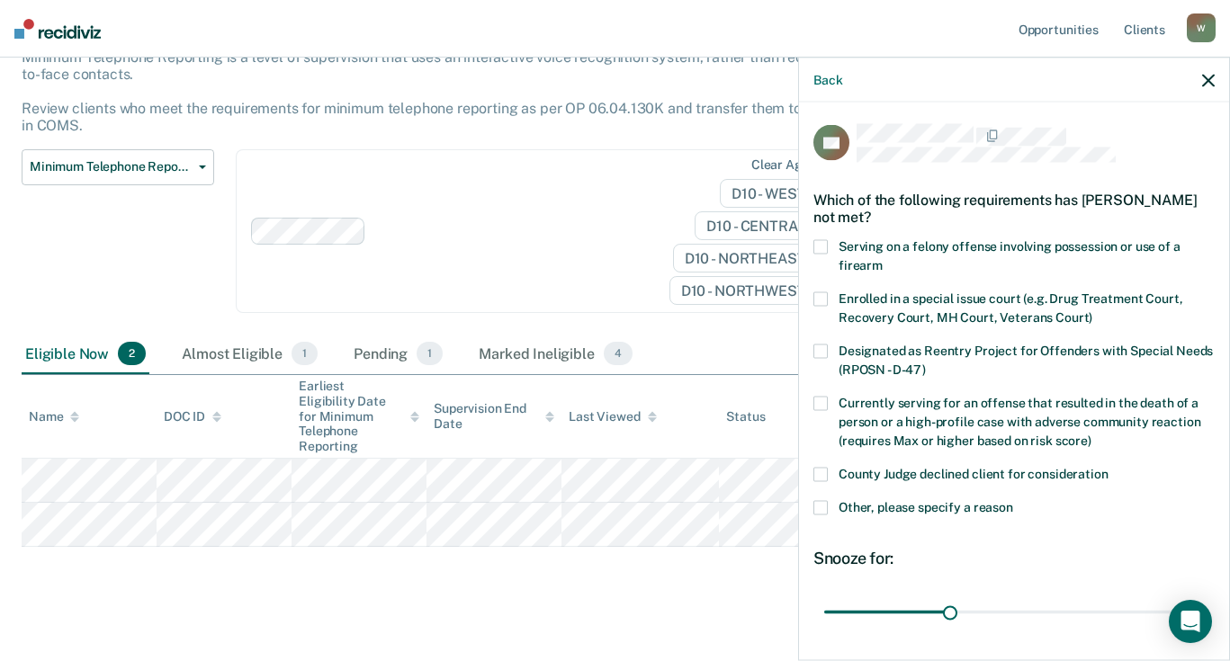
click at [821, 505] on span at bounding box center [820, 507] width 14 height 14
click at [1013, 500] on input "Other, please specify a reason" at bounding box center [1013, 500] width 0 height 0
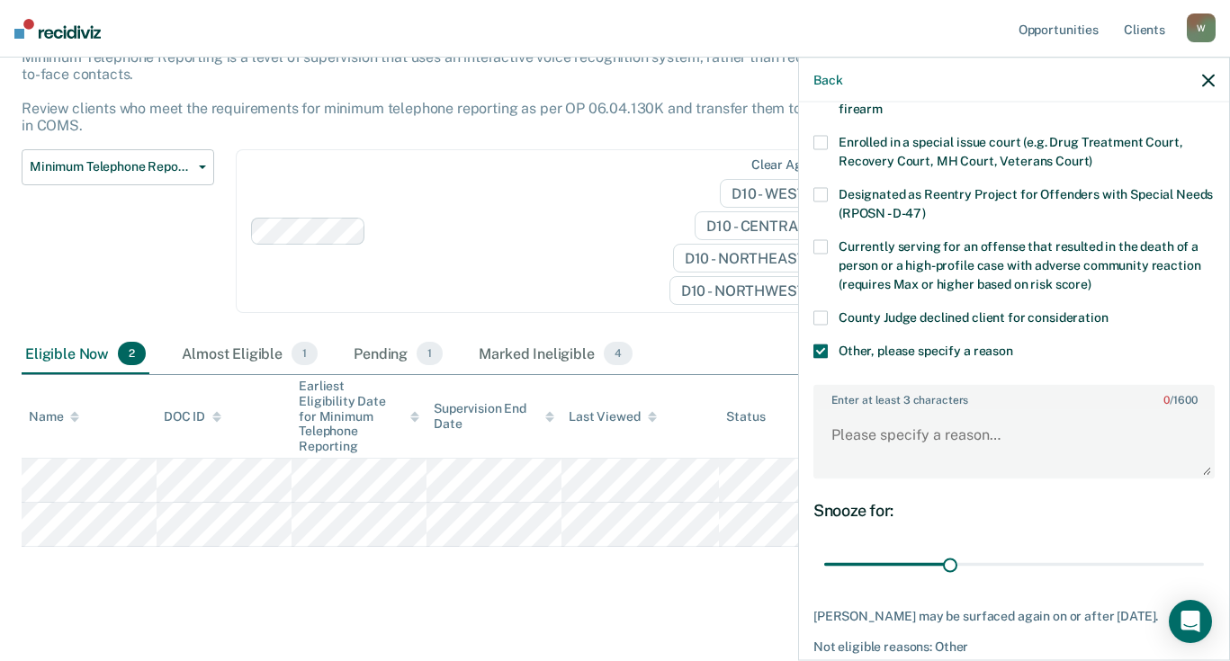
scroll to position [180, 0]
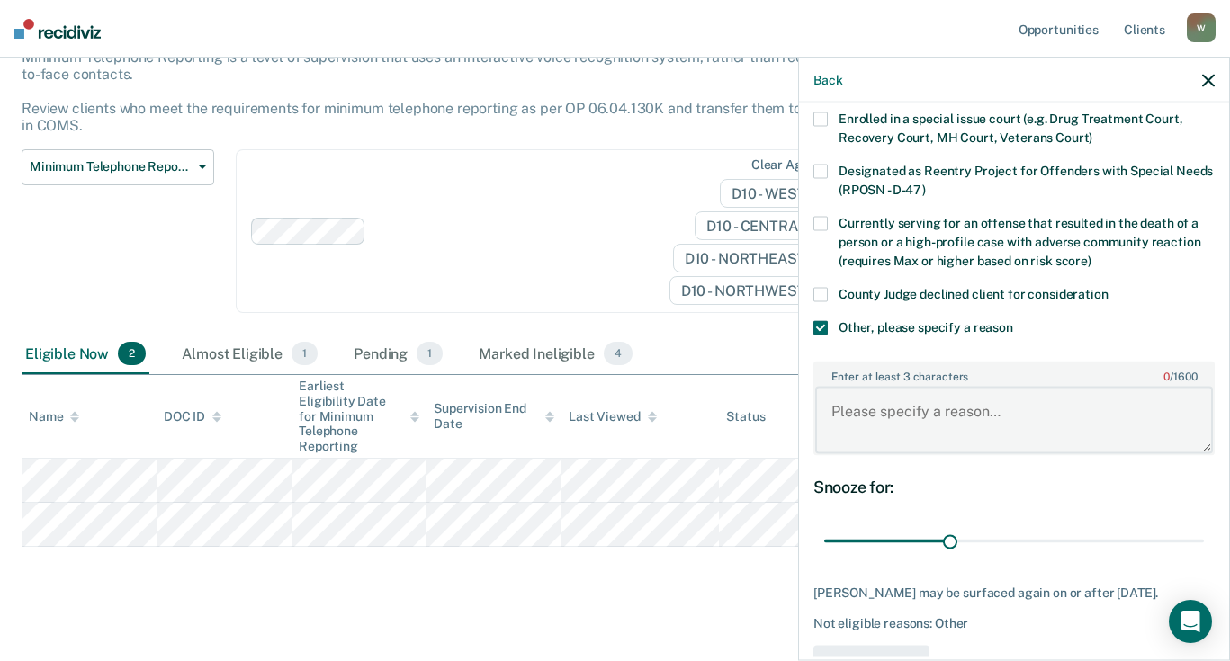
click at [873, 426] on textarea "Enter at least 3 characters 0 / 1600" at bounding box center [1014, 420] width 398 height 67
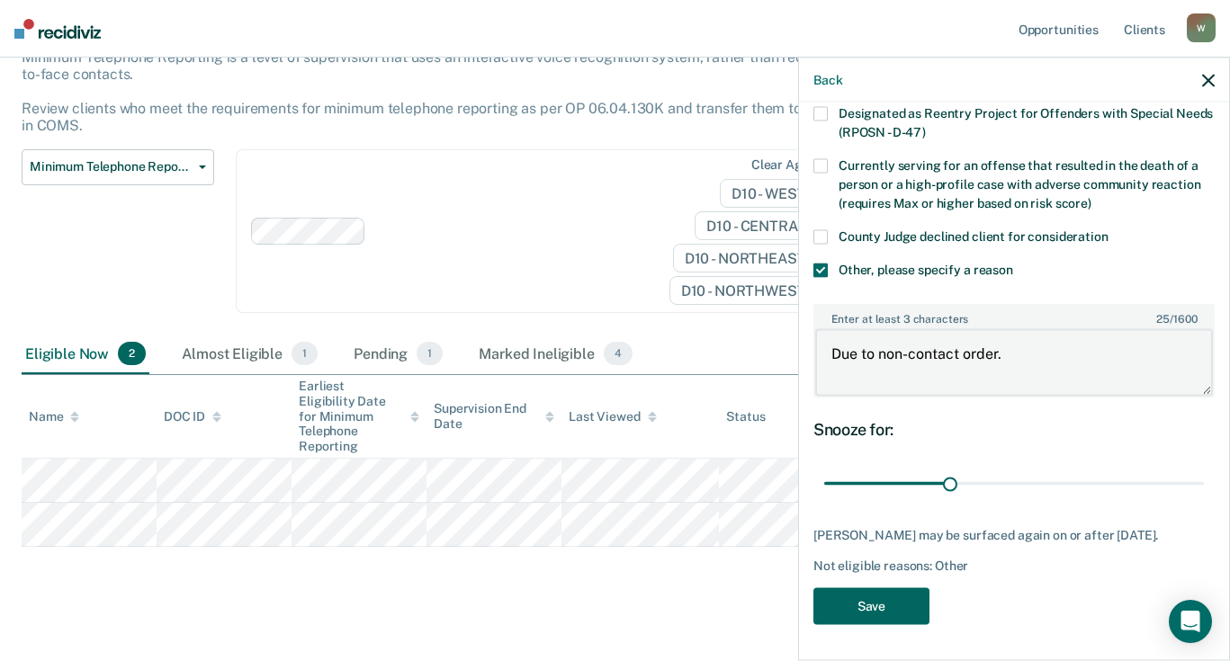
type textarea "Due to non-contact order."
drag, startPoint x: 873, startPoint y: 607, endPoint x: 865, endPoint y: 602, distance: 9.7
click at [871, 605] on button "Save" at bounding box center [871, 605] width 116 height 37
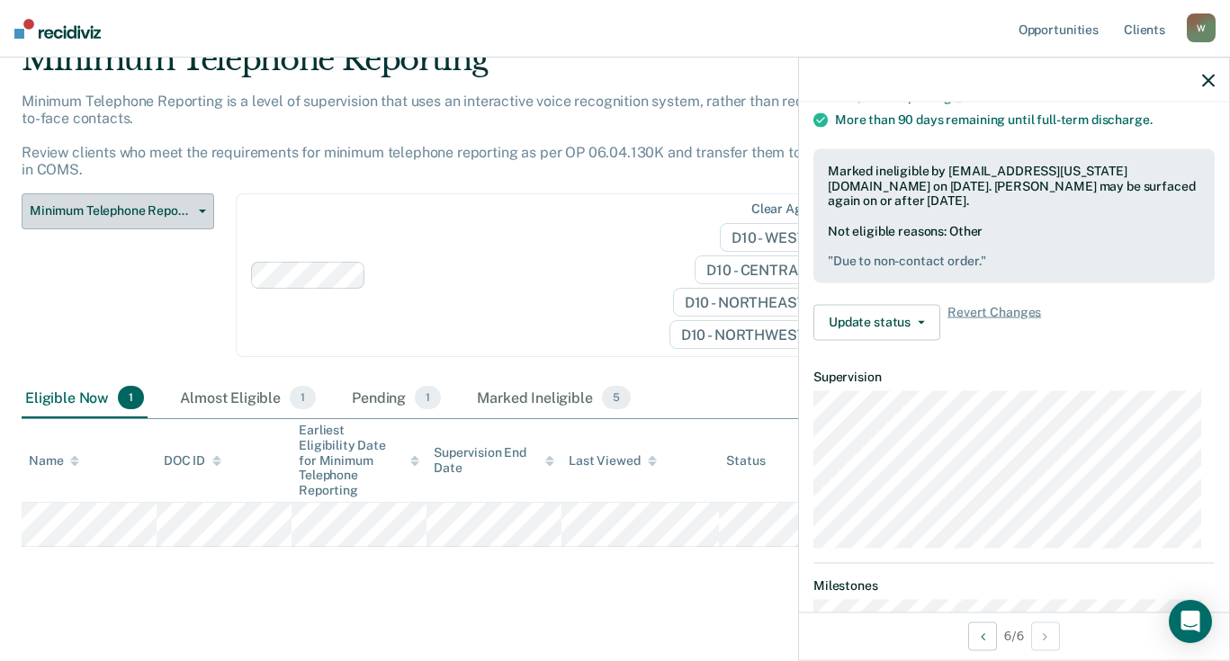
click at [201, 212] on icon "button" at bounding box center [202, 212] width 7 height 4
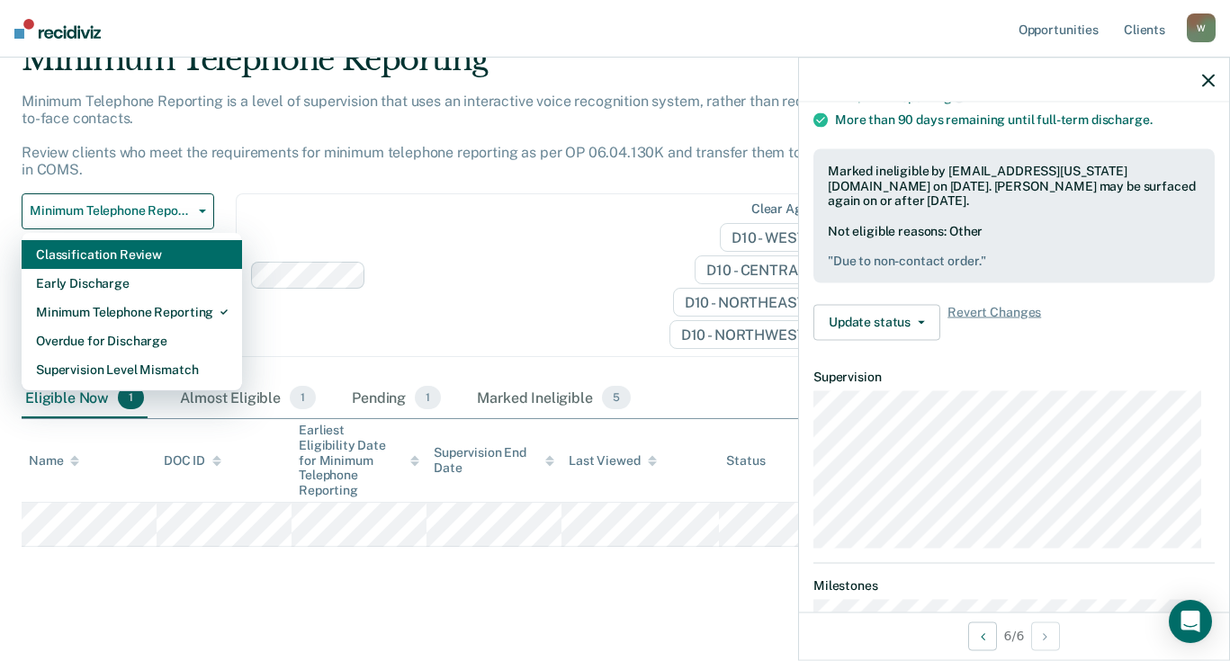
click at [91, 250] on div "Classification Review" at bounding box center [132, 254] width 192 height 29
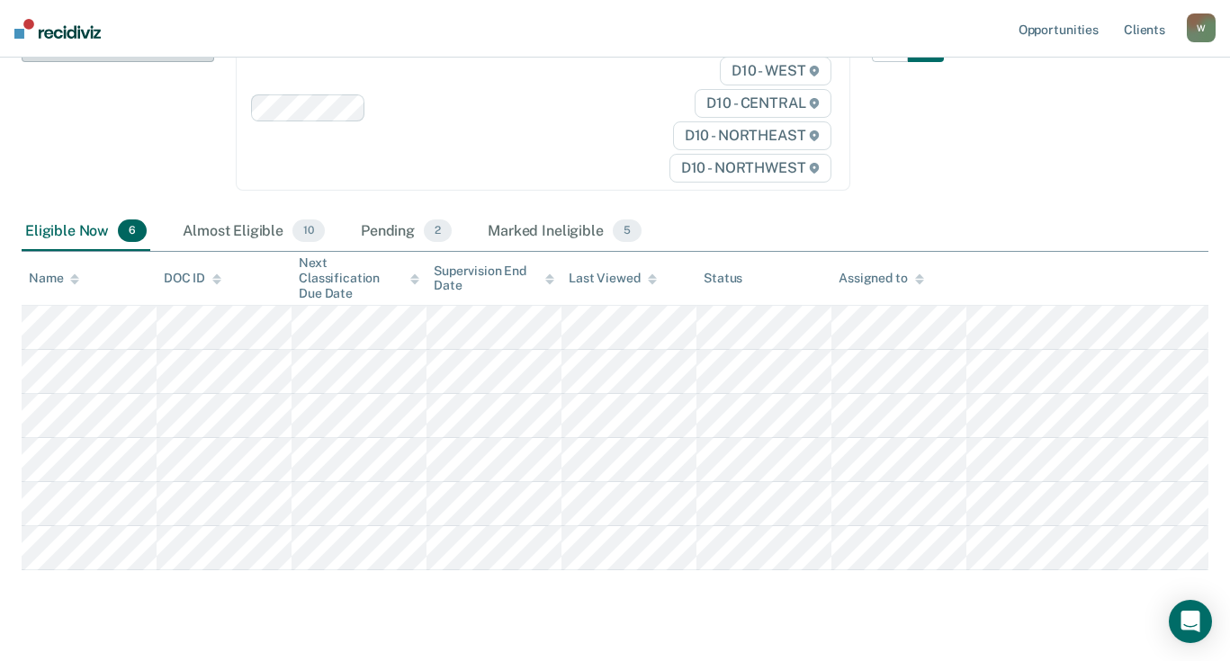
scroll to position [306, 0]
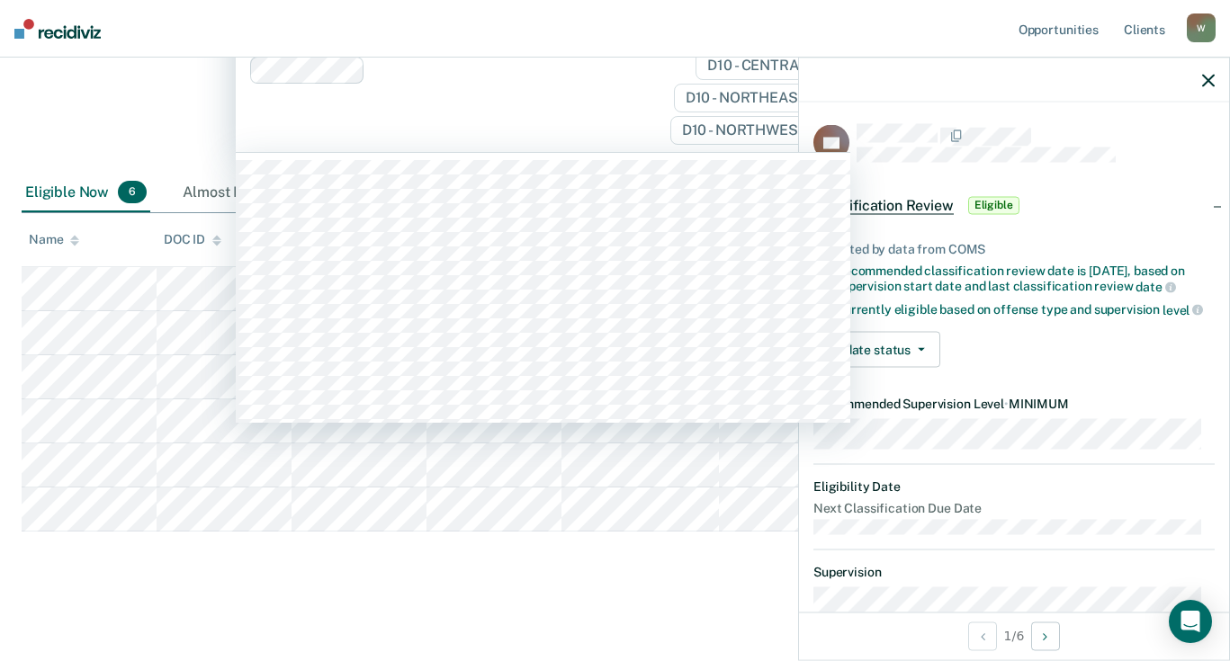
click at [411, 104] on div "Clear agents D10 - WEST D10 - CENTRAL D10 - NORTHEAST D10 - NORTHWEST" at bounding box center [543, 70] width 614 height 163
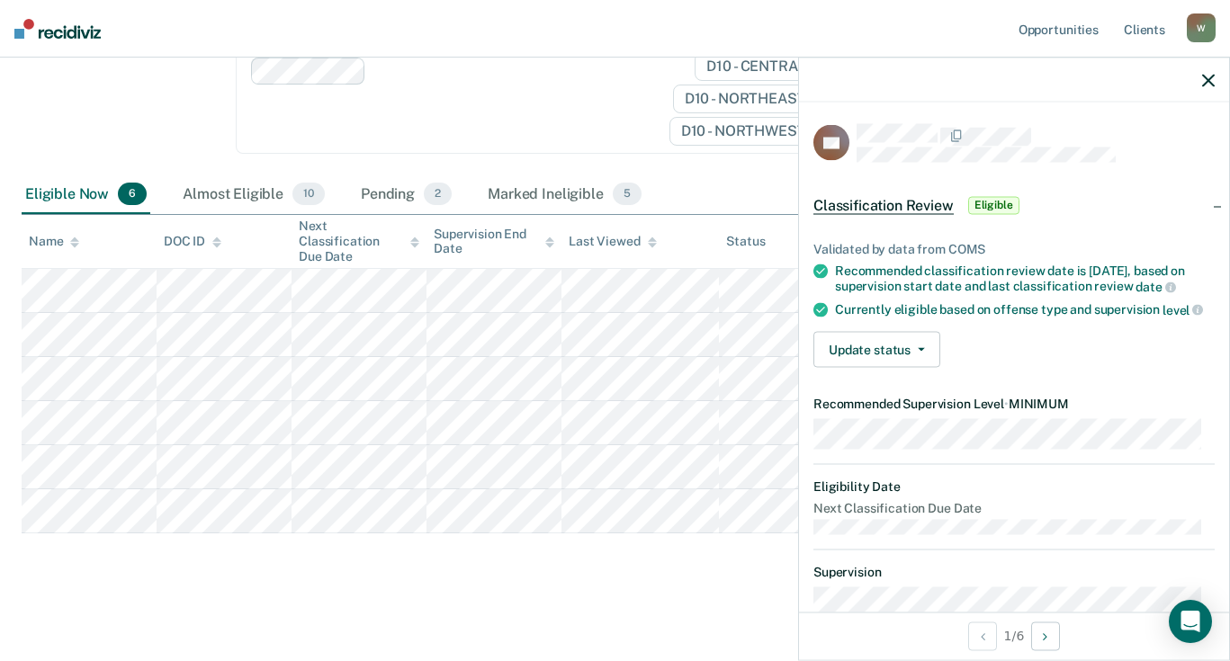
click at [146, 123] on div "Classification Review Classification Review Early Discharge Minimum Telephone R…" at bounding box center [118, 82] width 193 height 186
click at [869, 358] on button "Update status" at bounding box center [876, 350] width 127 height 36
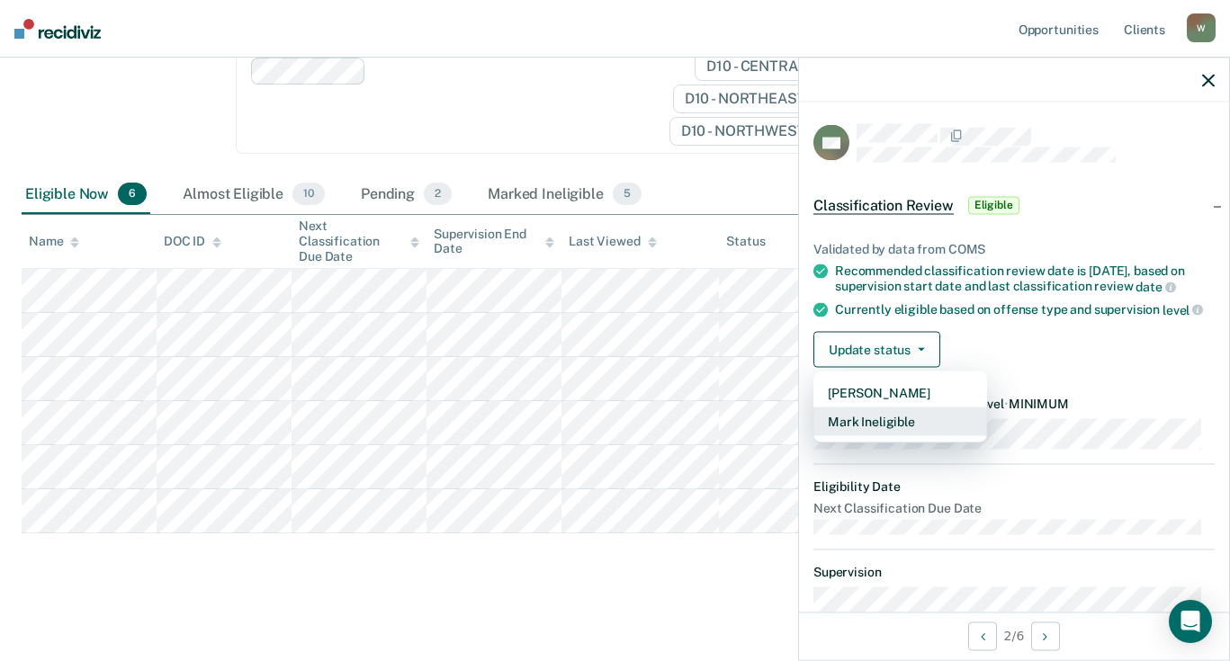
click at [882, 431] on button "Mark Ineligible" at bounding box center [900, 422] width 174 height 29
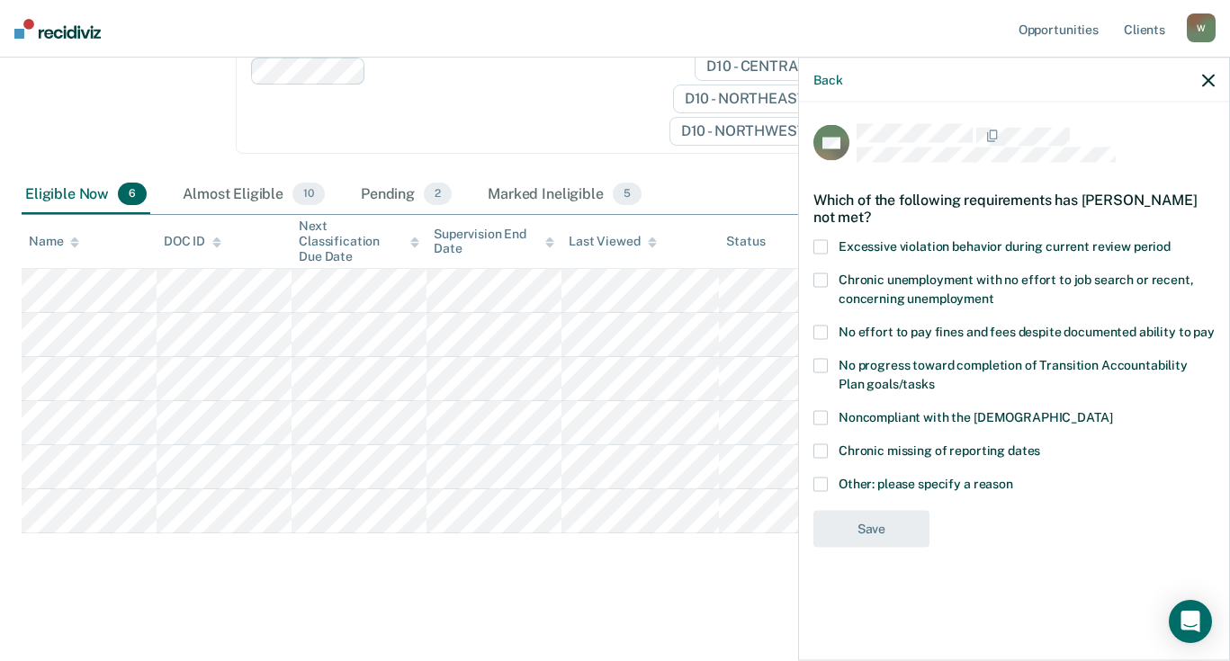
click at [811, 486] on div "VH Which of the following requirements has [PERSON_NAME] not met? Excessive vio…" at bounding box center [1014, 380] width 430 height 554
click at [825, 413] on span at bounding box center [820, 417] width 14 height 14
click at [1112, 410] on input "Noncompliant with the [DEMOGRAPHIC_DATA]" at bounding box center [1112, 410] width 0 height 0
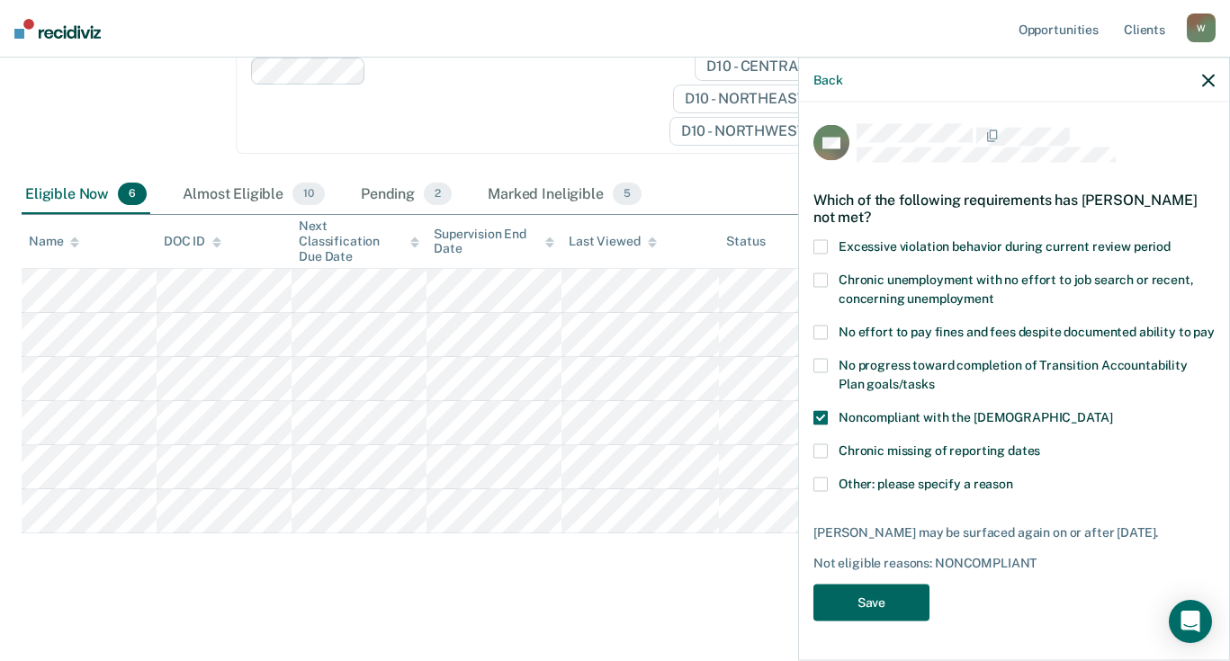
click at [872, 603] on button "Save" at bounding box center [871, 603] width 116 height 37
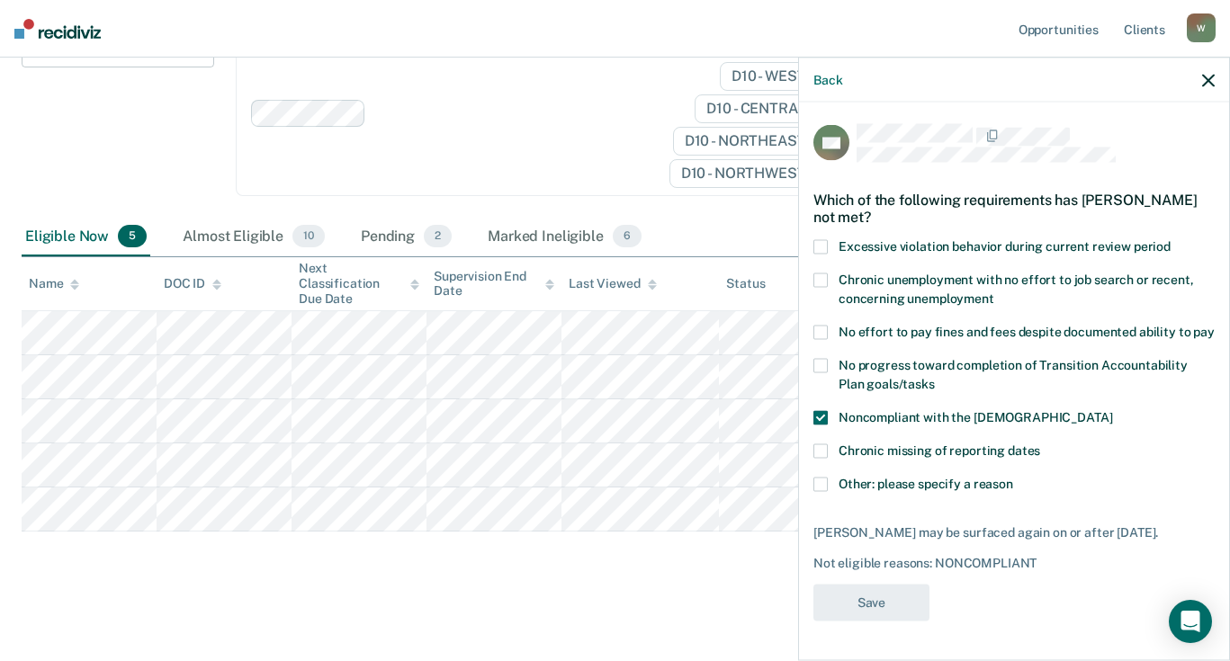
scroll to position [262, 0]
